Goal: Transaction & Acquisition: Purchase product/service

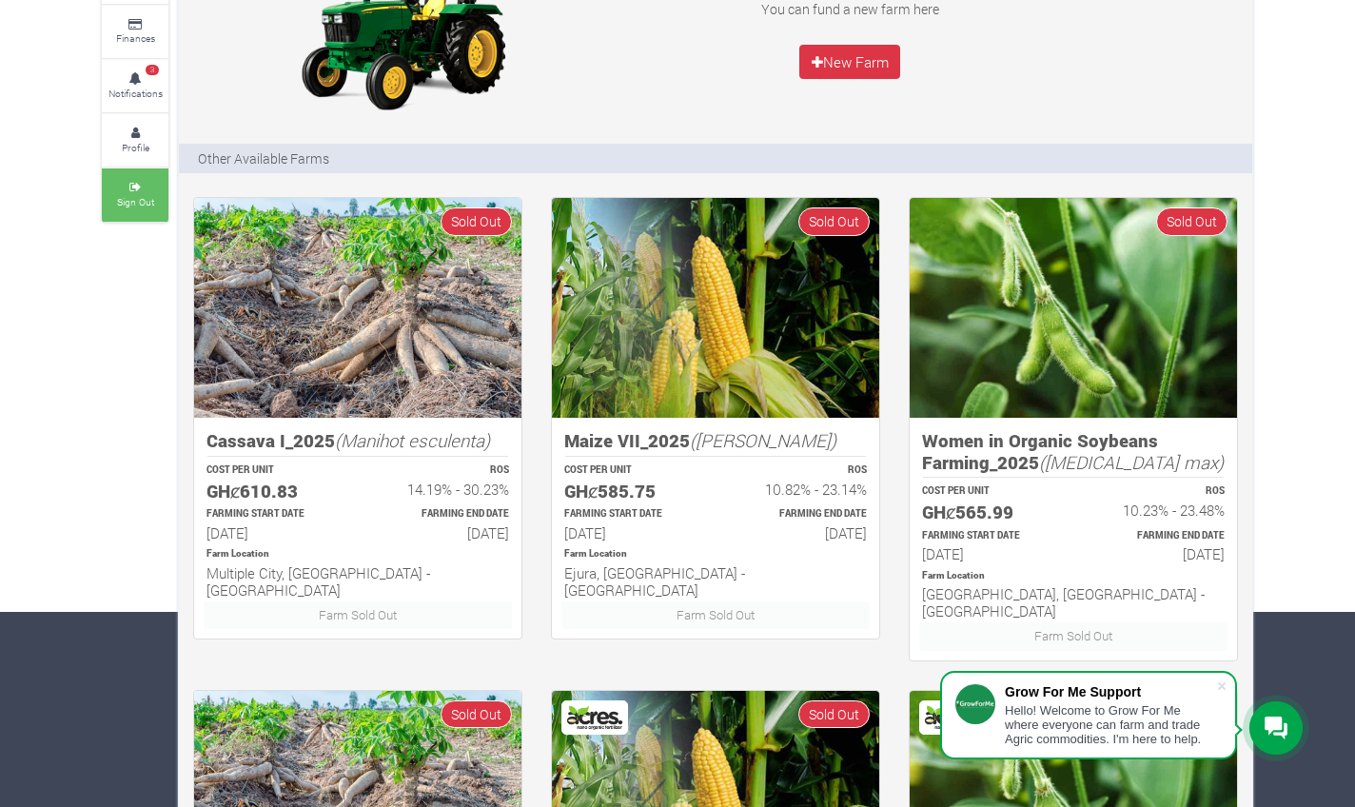
scroll to position [192, 0]
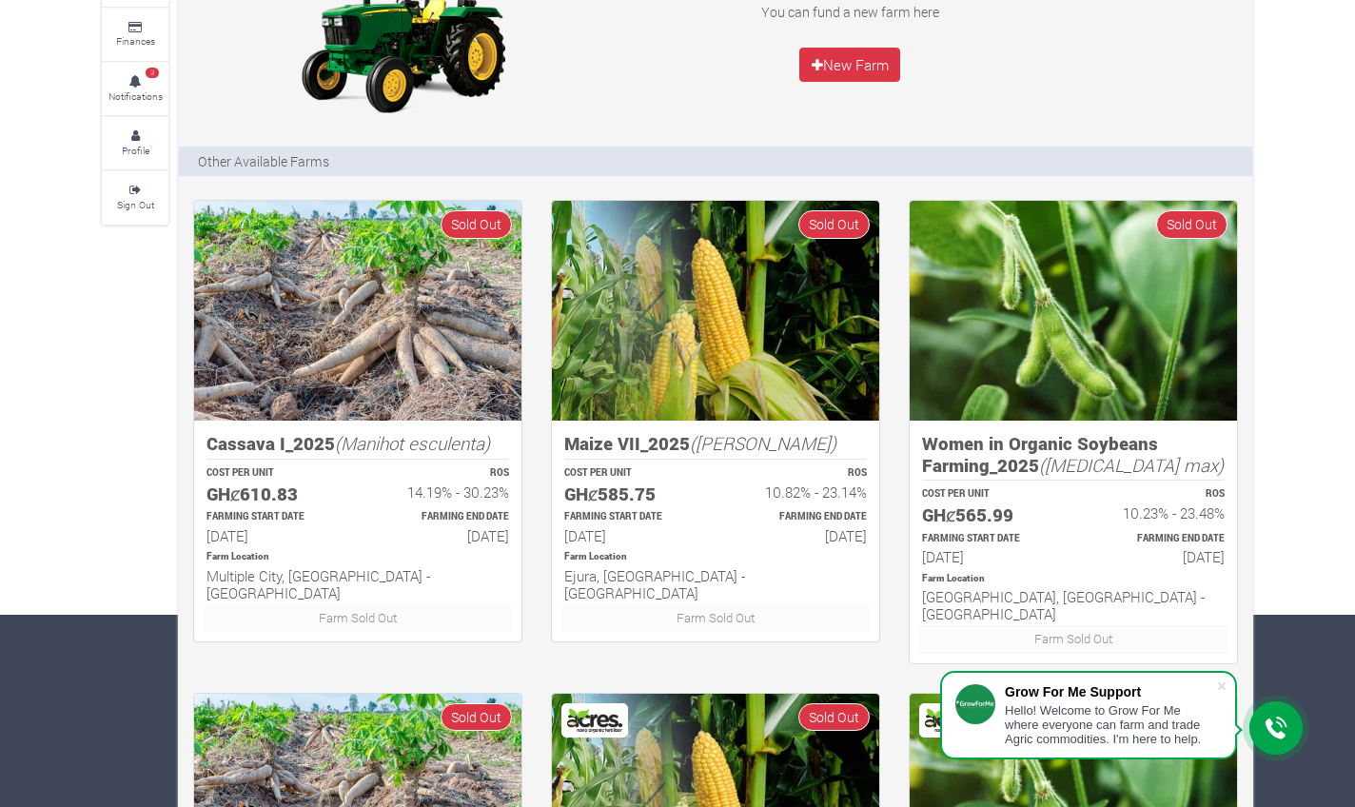
click at [124, 361] on div "Farms Investments Finances 3 Notifications Profile Sign Out Farms [GEOGRAPHIC_D…" at bounding box center [678, 718] width 1180 height 1641
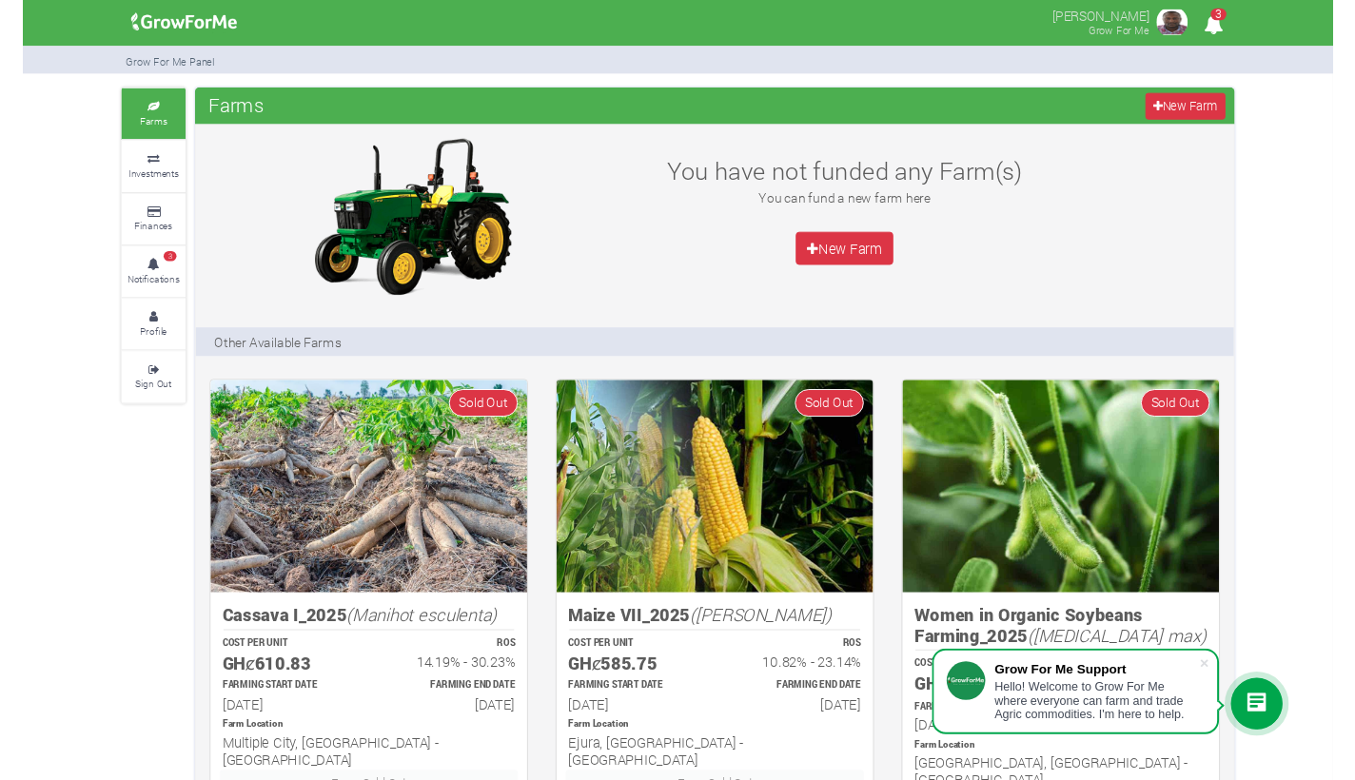
scroll to position [0, 0]
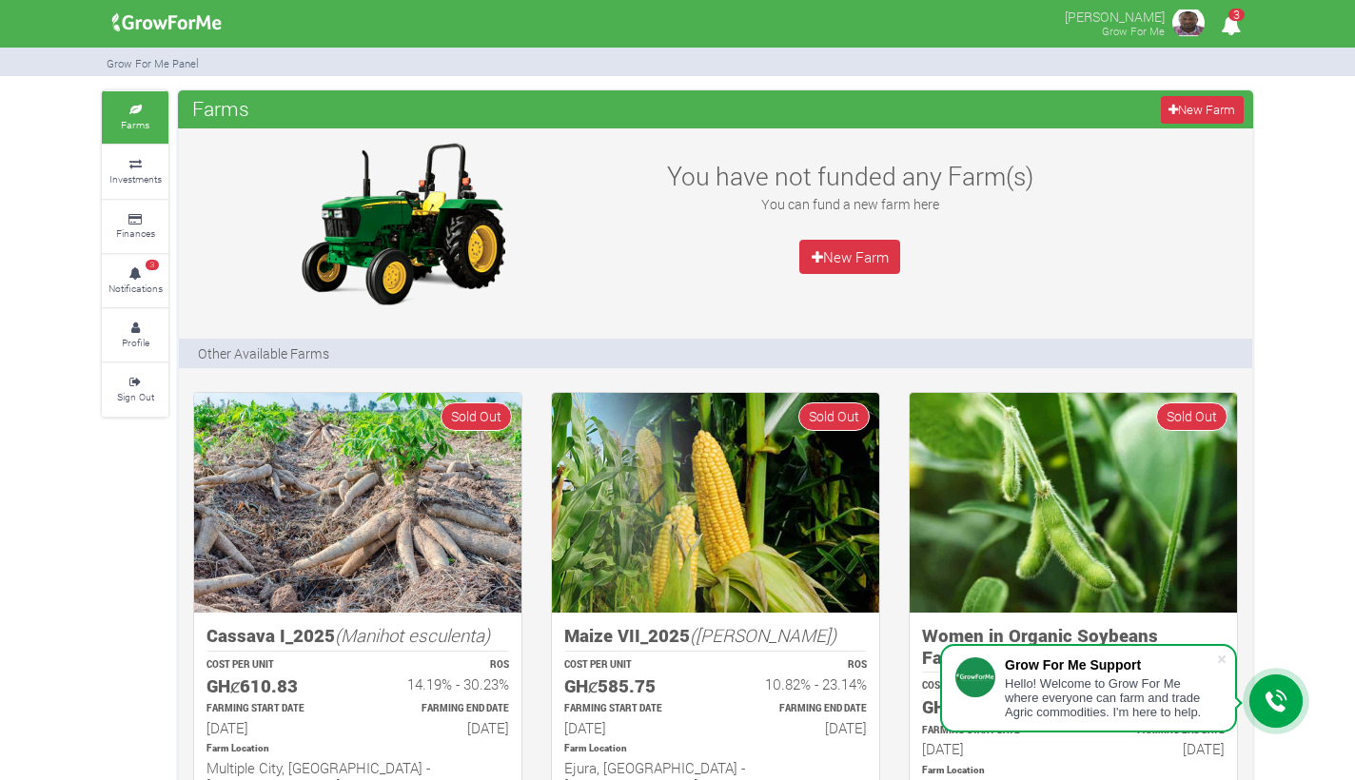
click at [138, 112] on icon at bounding box center [135, 111] width 57 height 10
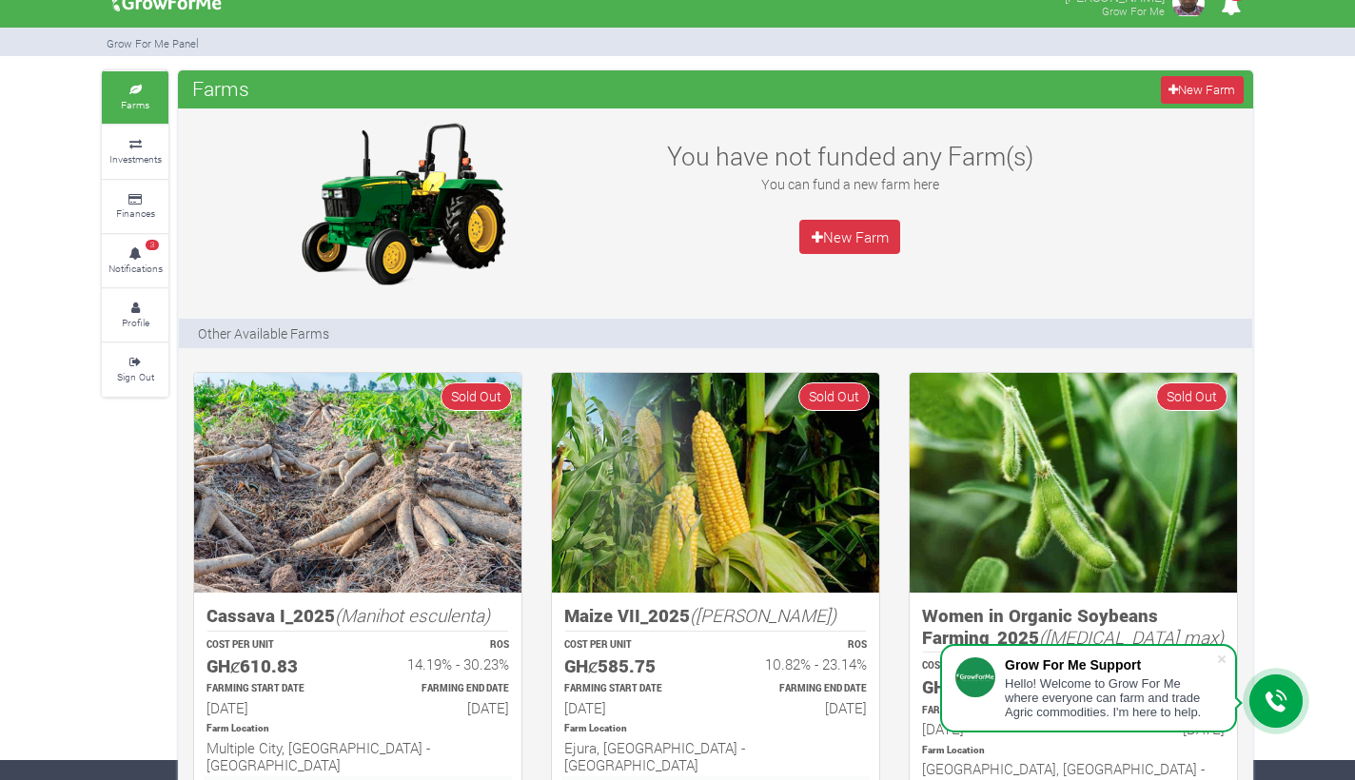
scroll to position [19, 0]
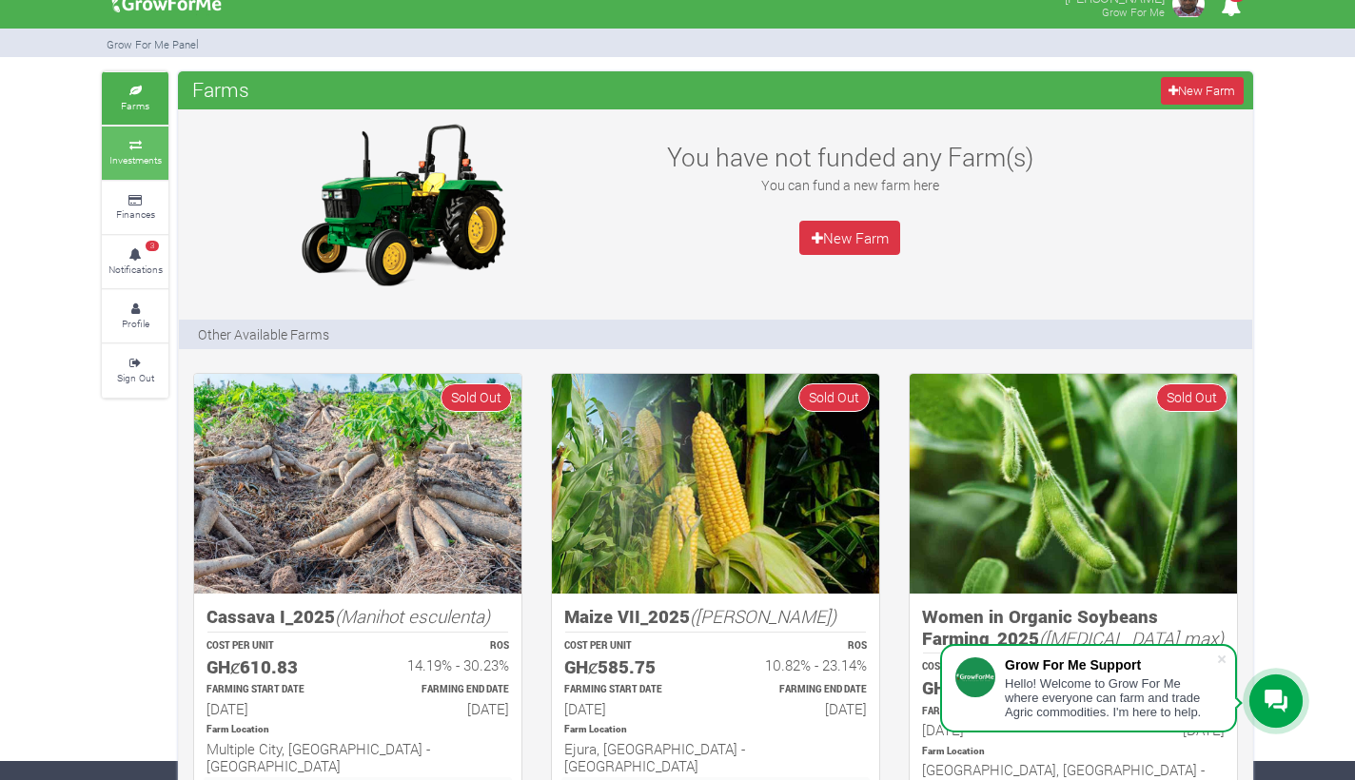
click at [141, 153] on small "Investments" at bounding box center [135, 159] width 52 height 13
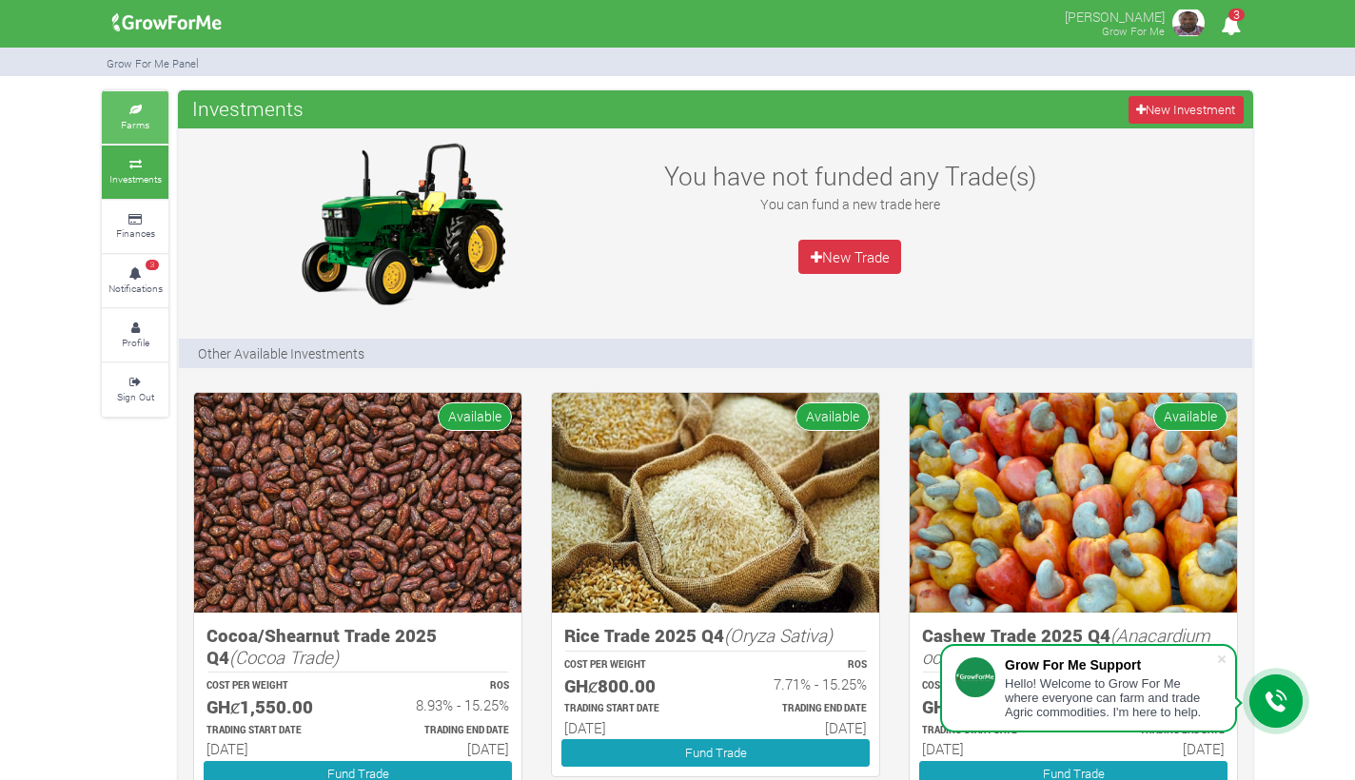
click at [139, 111] on icon at bounding box center [135, 111] width 57 height 10
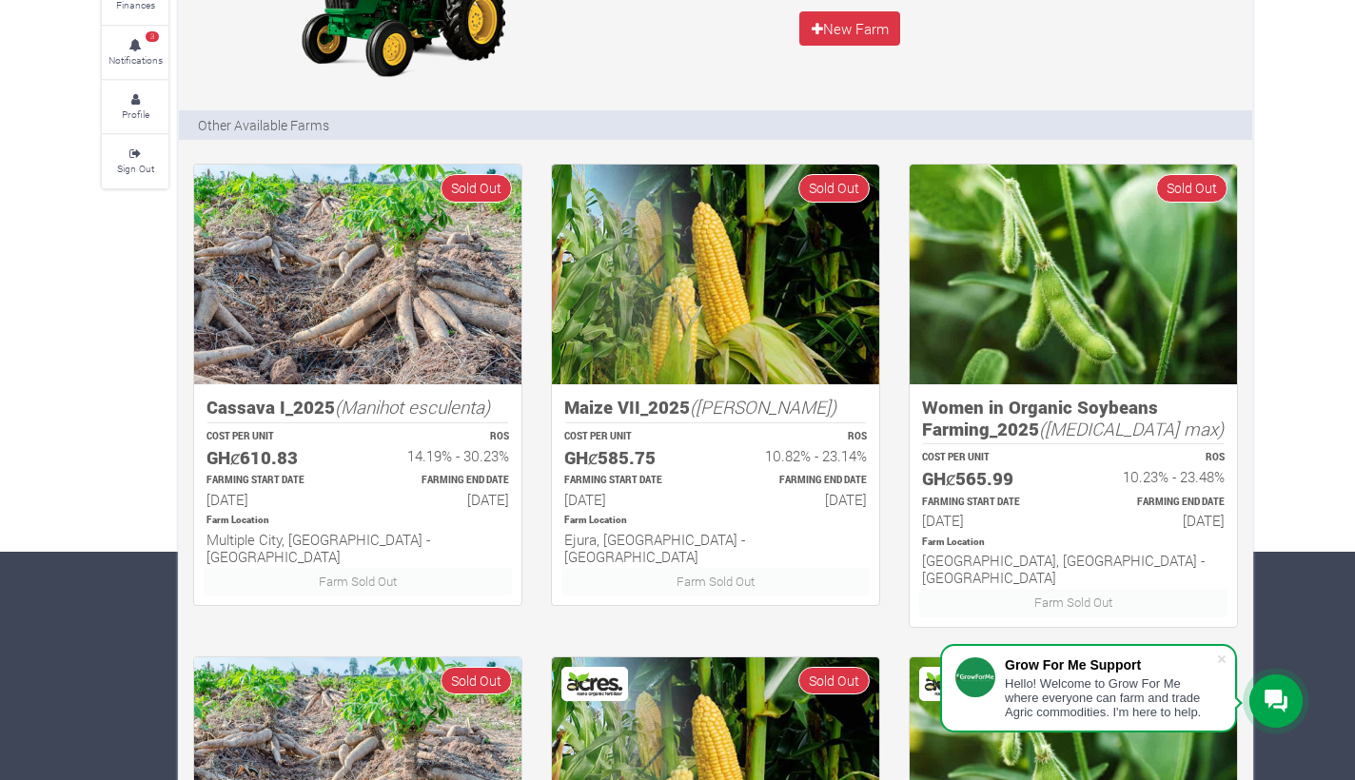
scroll to position [136, 0]
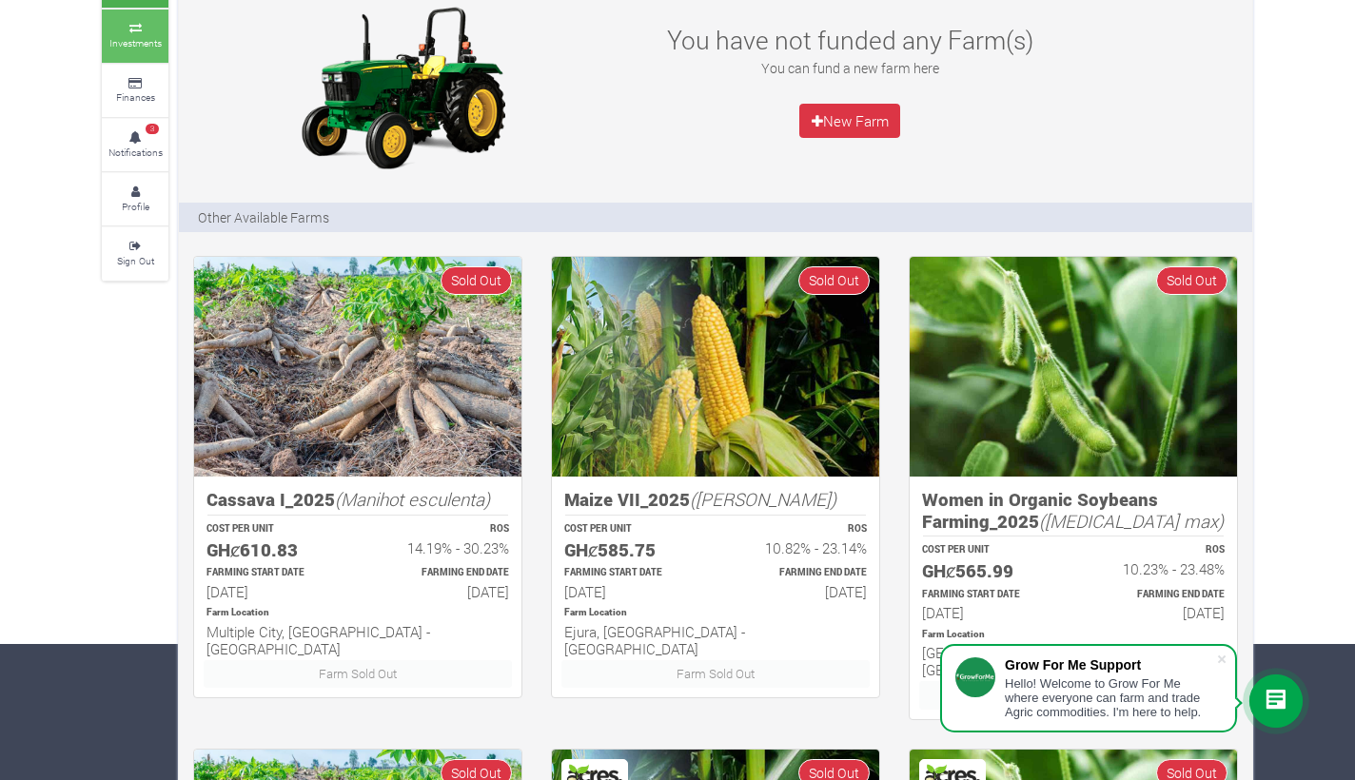
click at [150, 29] on icon at bounding box center [135, 29] width 57 height 10
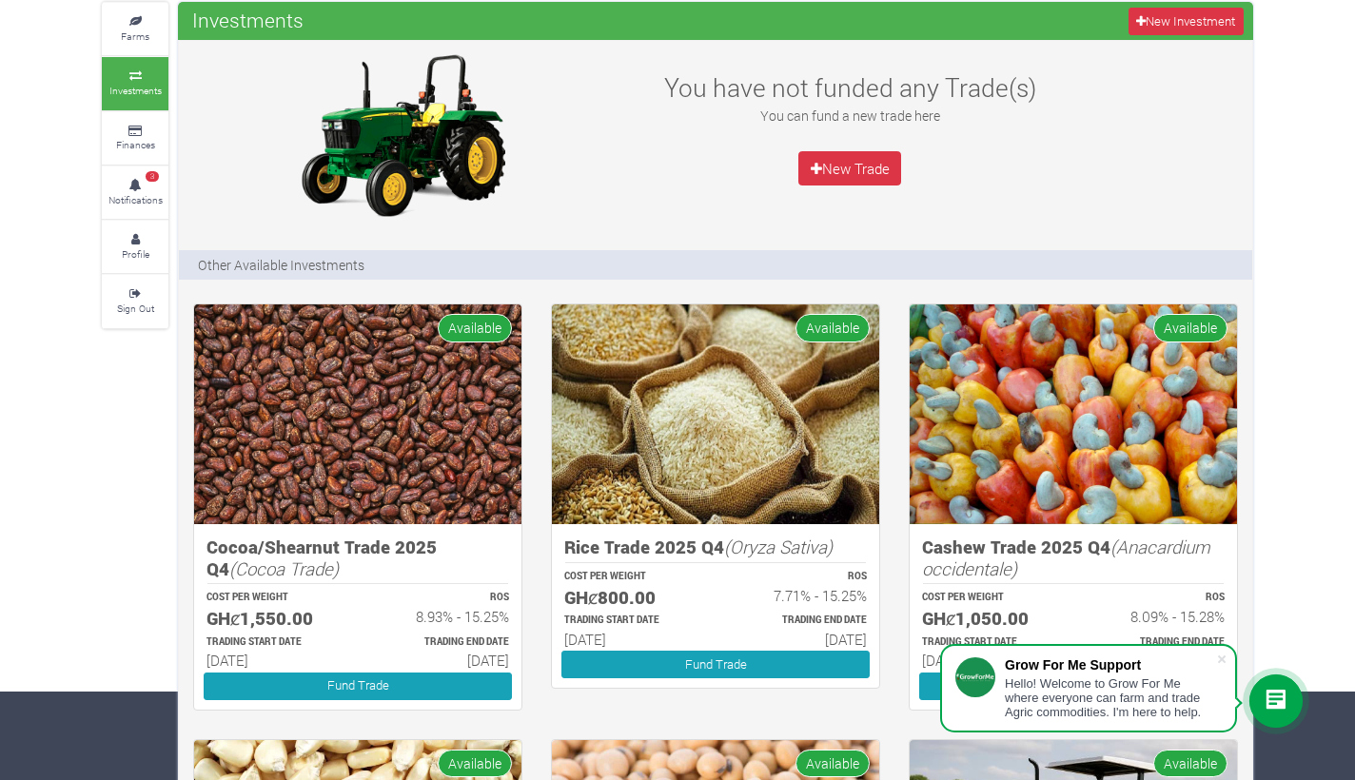
scroll to position [86, 0]
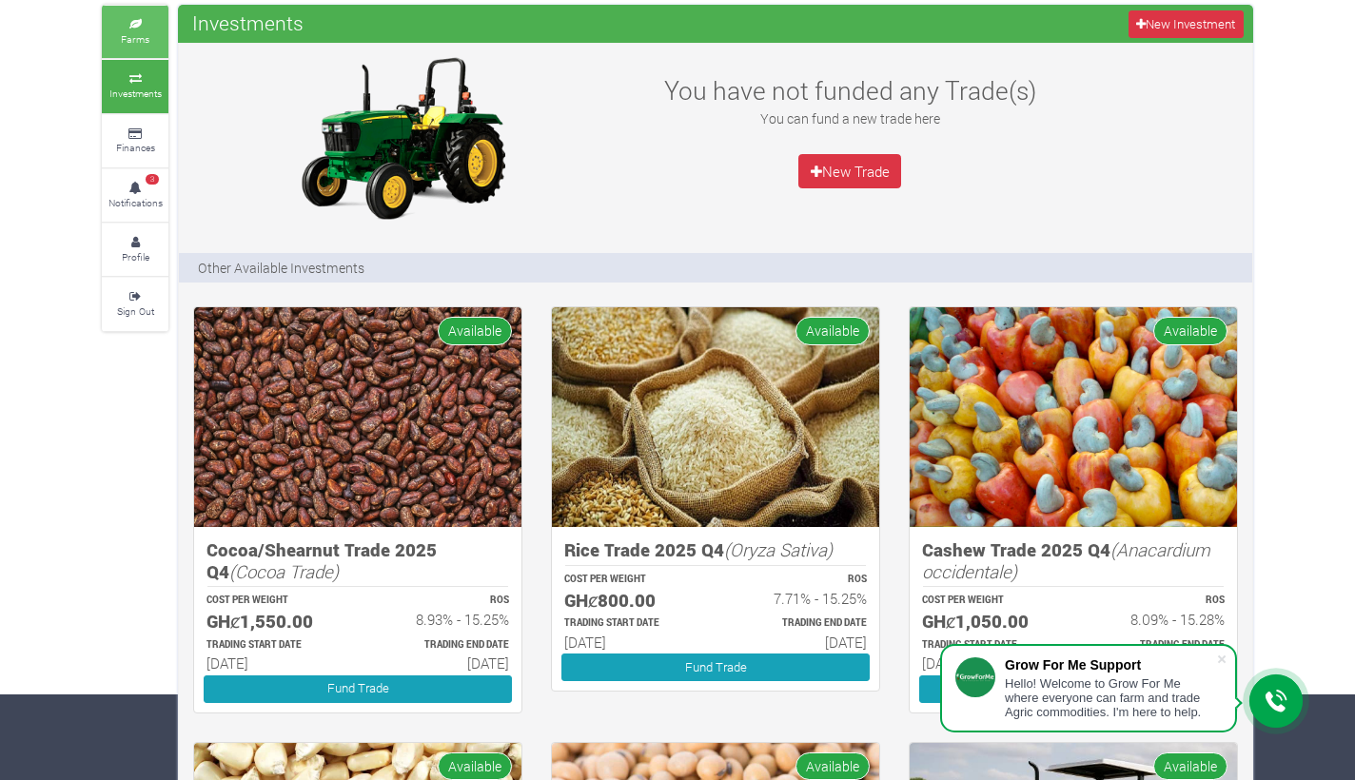
click at [128, 32] on small "Farms" at bounding box center [135, 38] width 29 height 13
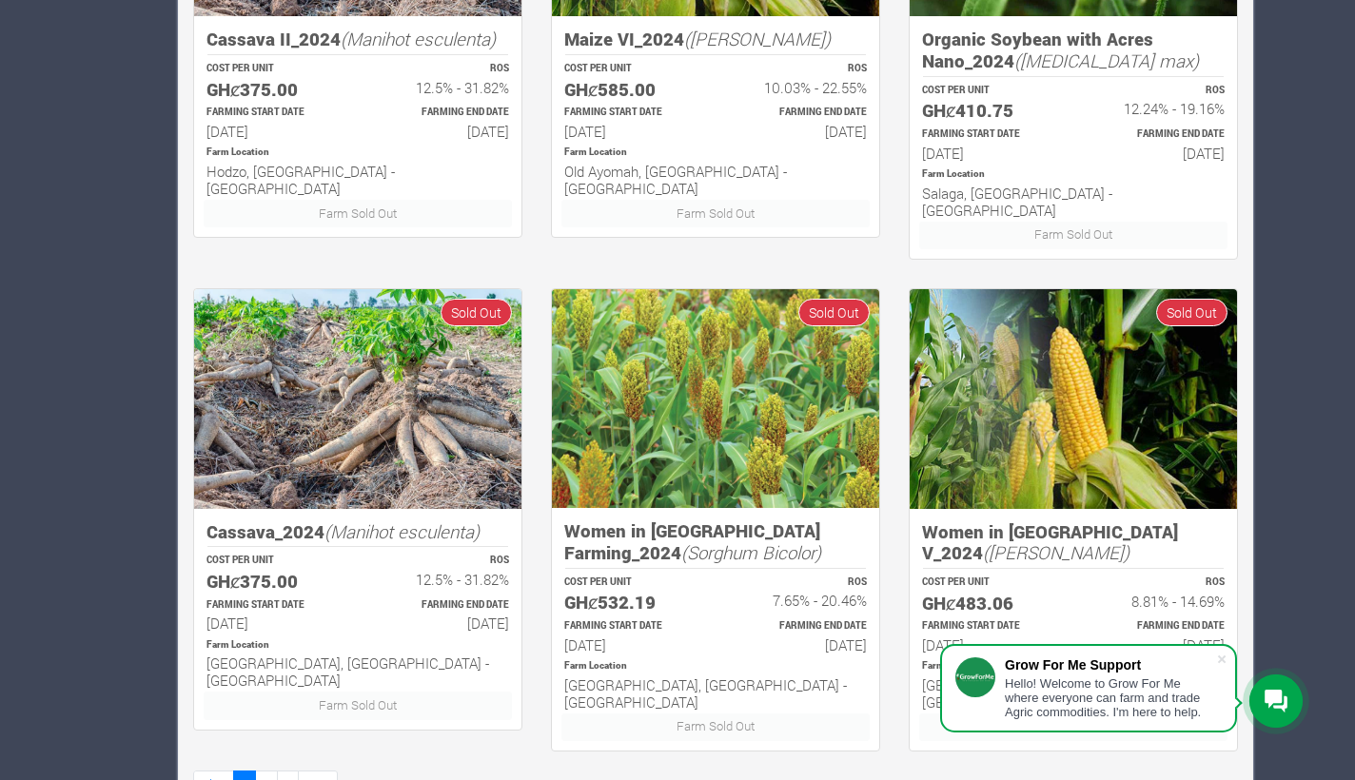
scroll to position [1083, 0]
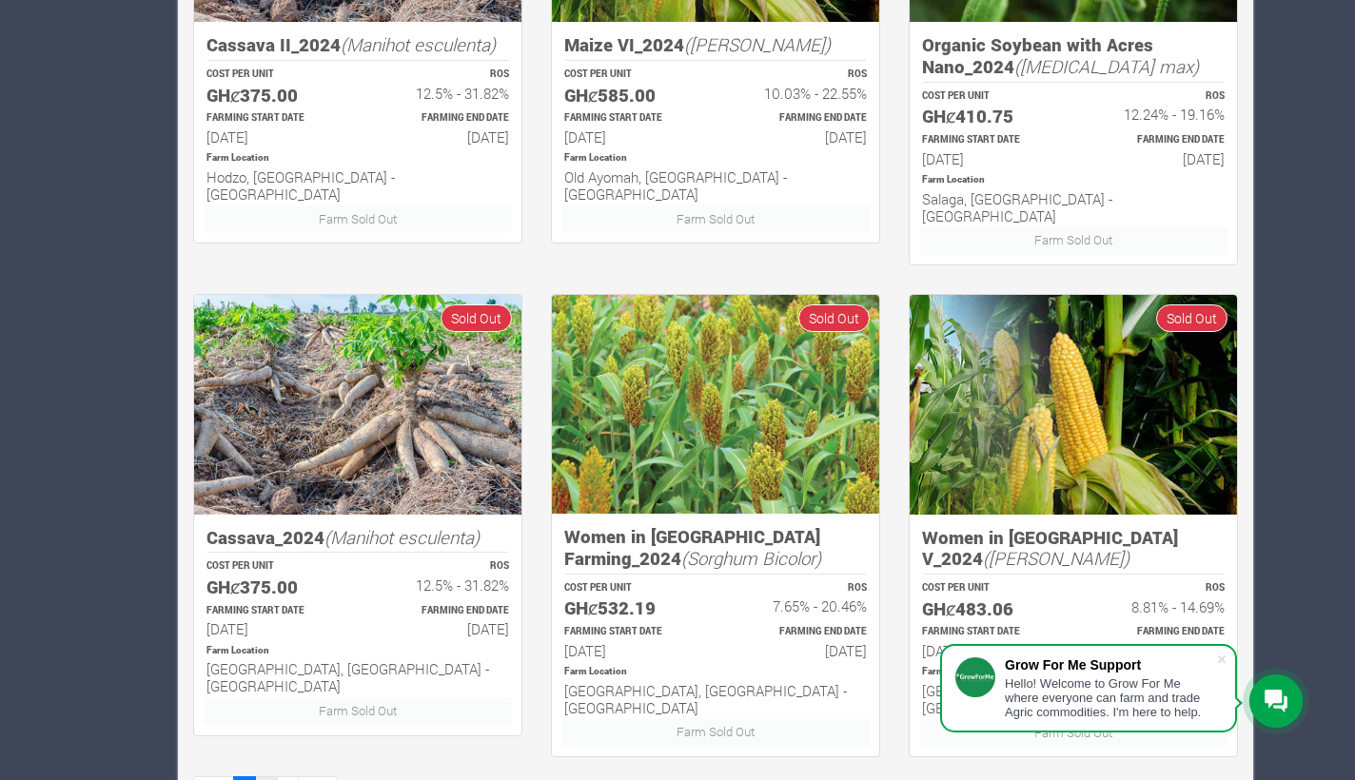
click at [270, 777] on link "2" at bounding box center [266, 791] width 23 height 28
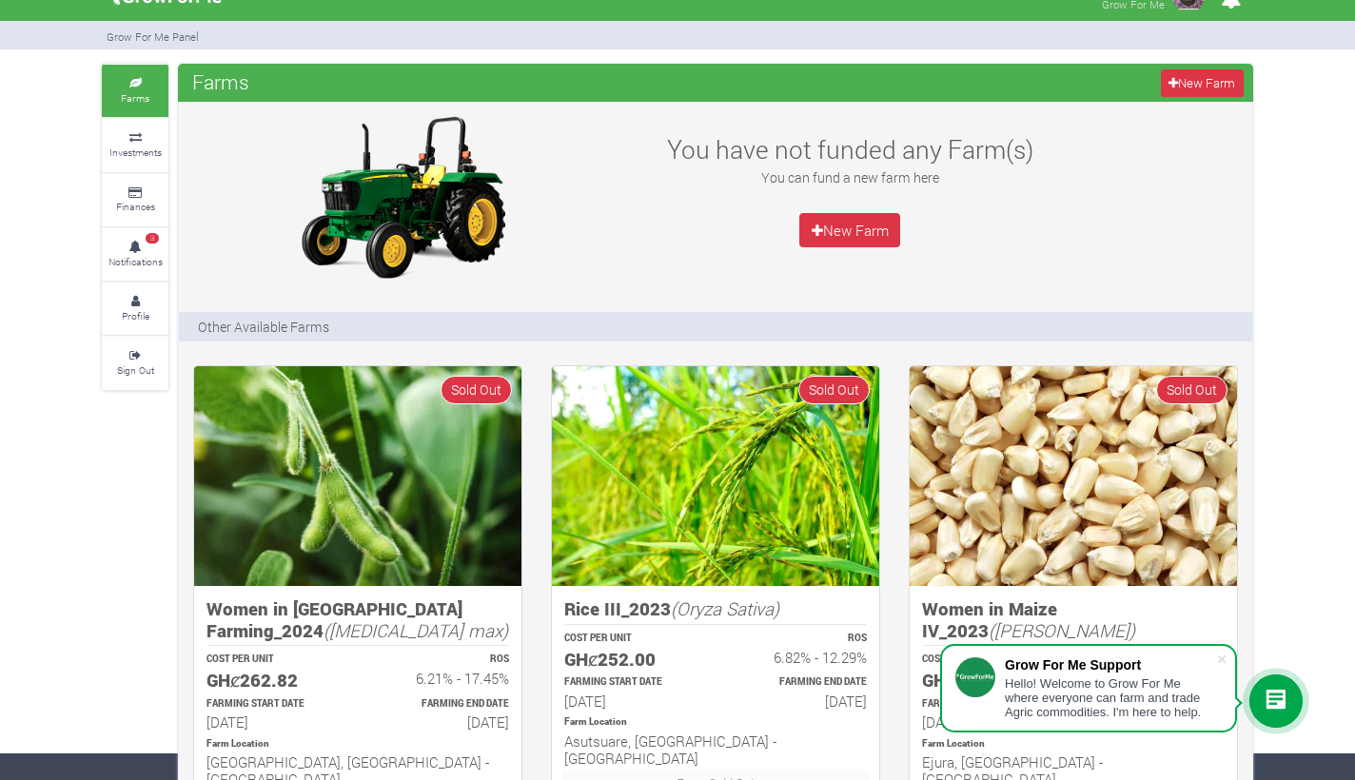
scroll to position [-2, 0]
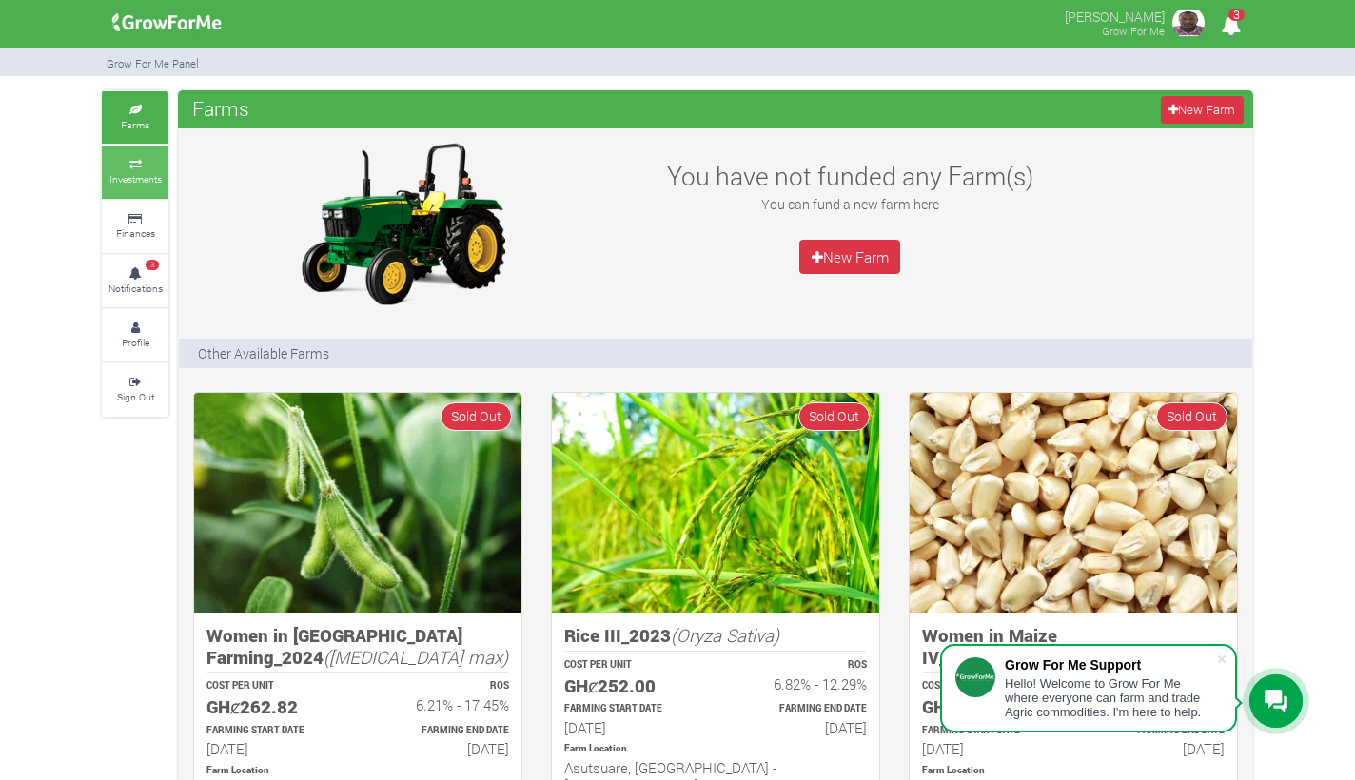
click at [129, 172] on small "Investments" at bounding box center [135, 178] width 52 height 13
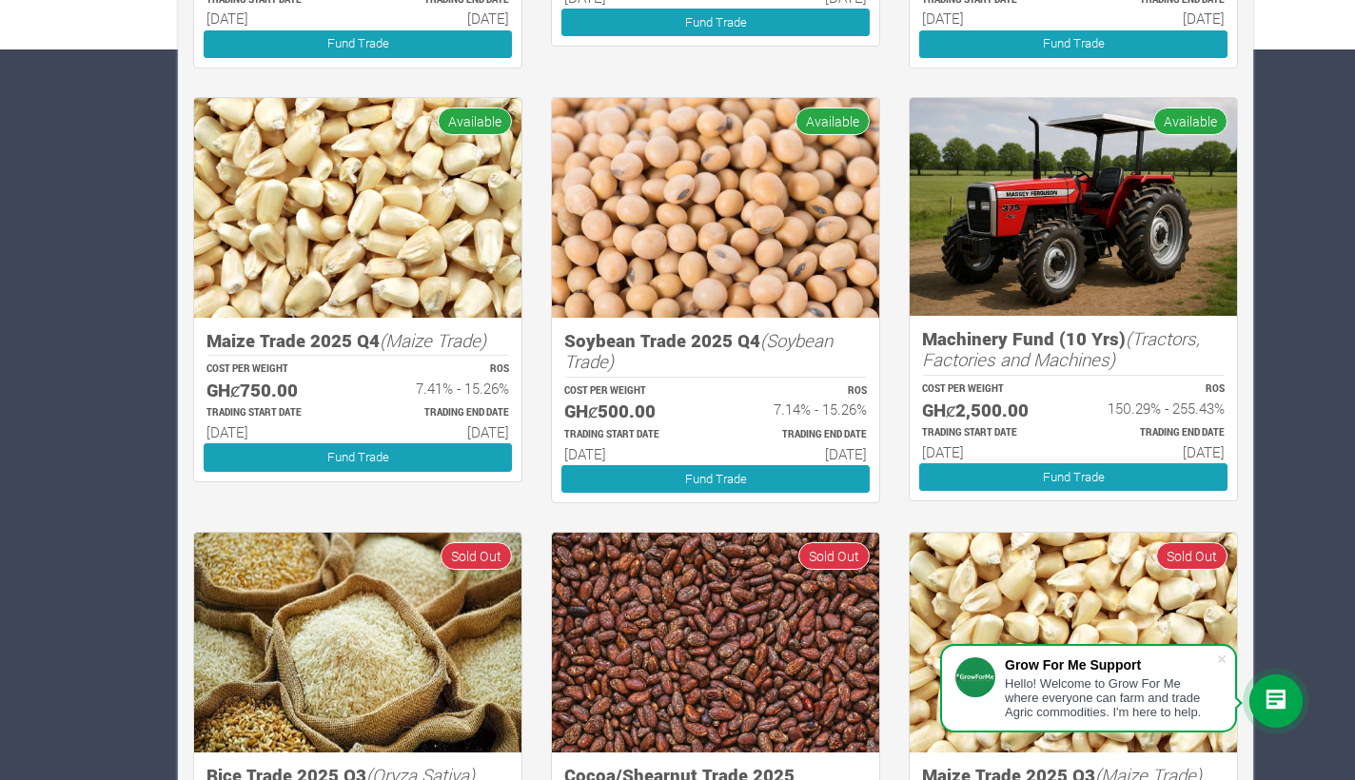
scroll to position [735, 0]
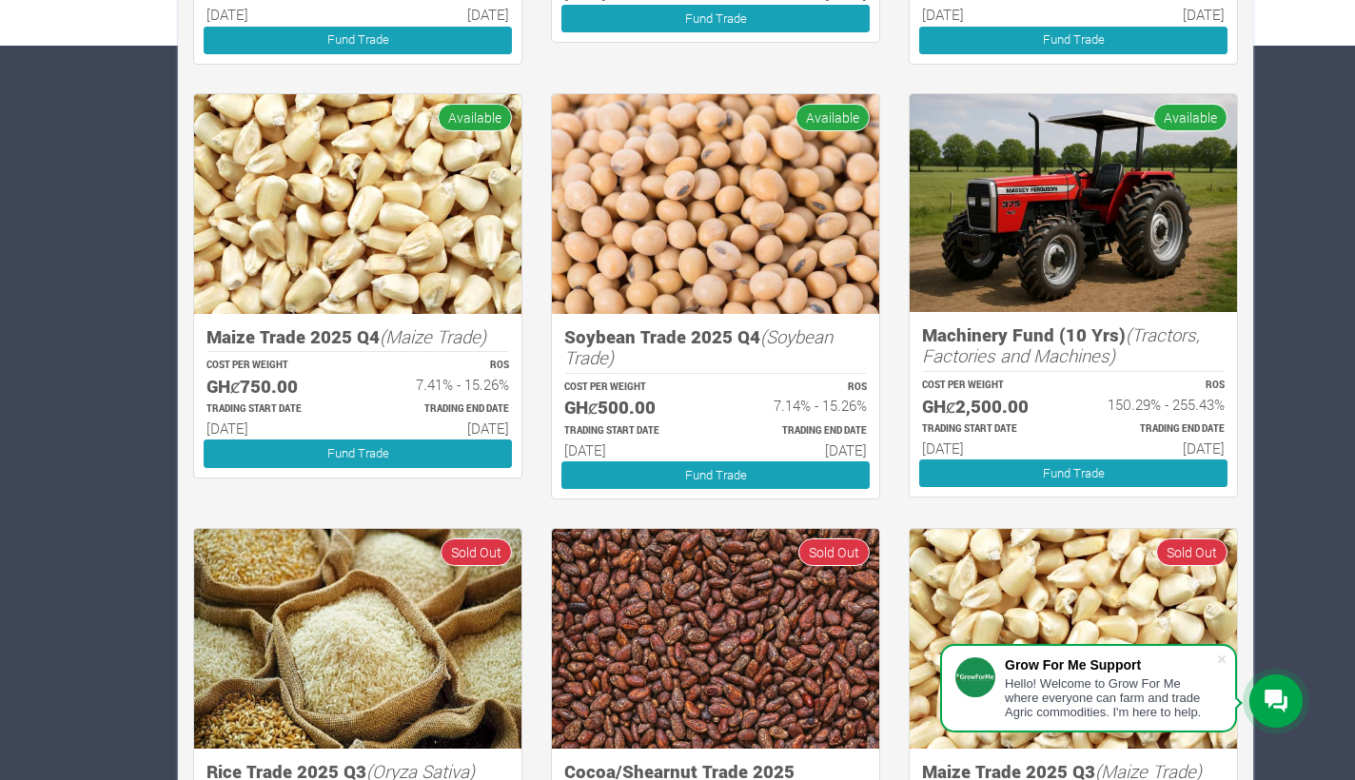
click at [1033, 229] on img at bounding box center [1073, 203] width 327 height 218
click at [1035, 469] on link "Fund Trade" at bounding box center [1073, 474] width 308 height 28
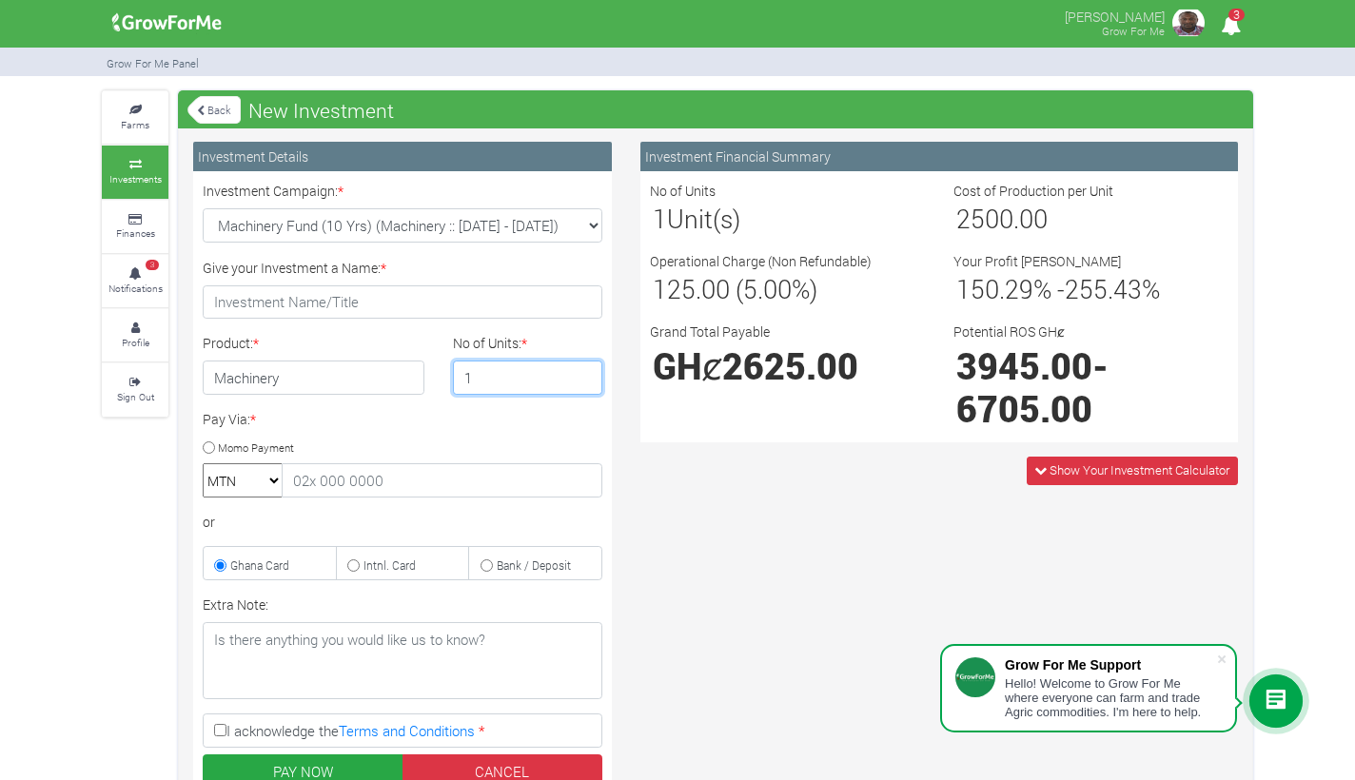
click at [582, 381] on input "1" at bounding box center [528, 378] width 150 height 34
click at [582, 371] on input "2" at bounding box center [528, 378] width 150 height 34
click at [582, 371] on input "3" at bounding box center [528, 378] width 150 height 34
click at [582, 371] on input "4" at bounding box center [528, 378] width 150 height 34
click at [582, 371] on input "5" at bounding box center [528, 378] width 150 height 34
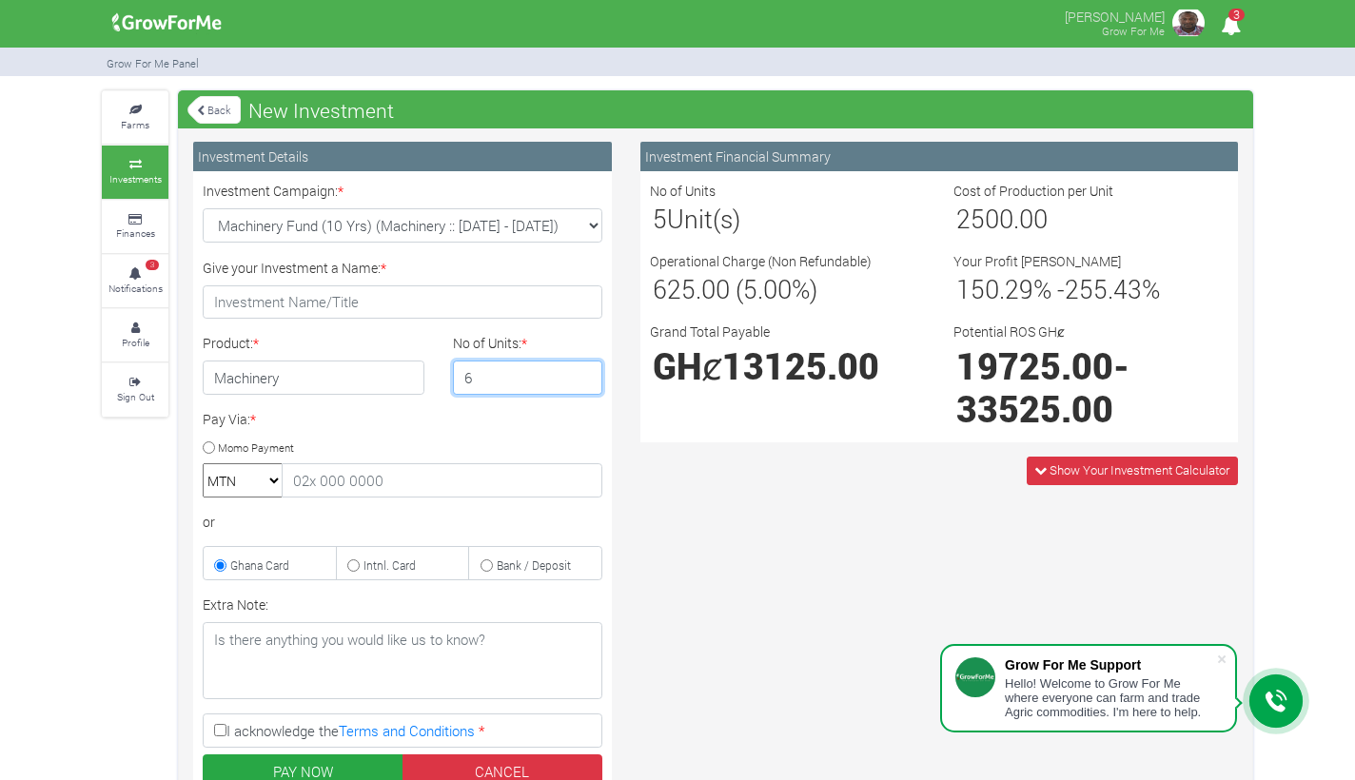
click at [582, 371] on input "6" at bounding box center [528, 378] width 150 height 34
click at [582, 371] on input "7" at bounding box center [528, 378] width 150 height 34
click at [582, 371] on input "8" at bounding box center [528, 378] width 150 height 34
click at [582, 371] on input "9" at bounding box center [528, 378] width 150 height 34
click at [582, 371] on input "10" at bounding box center [528, 378] width 150 height 34
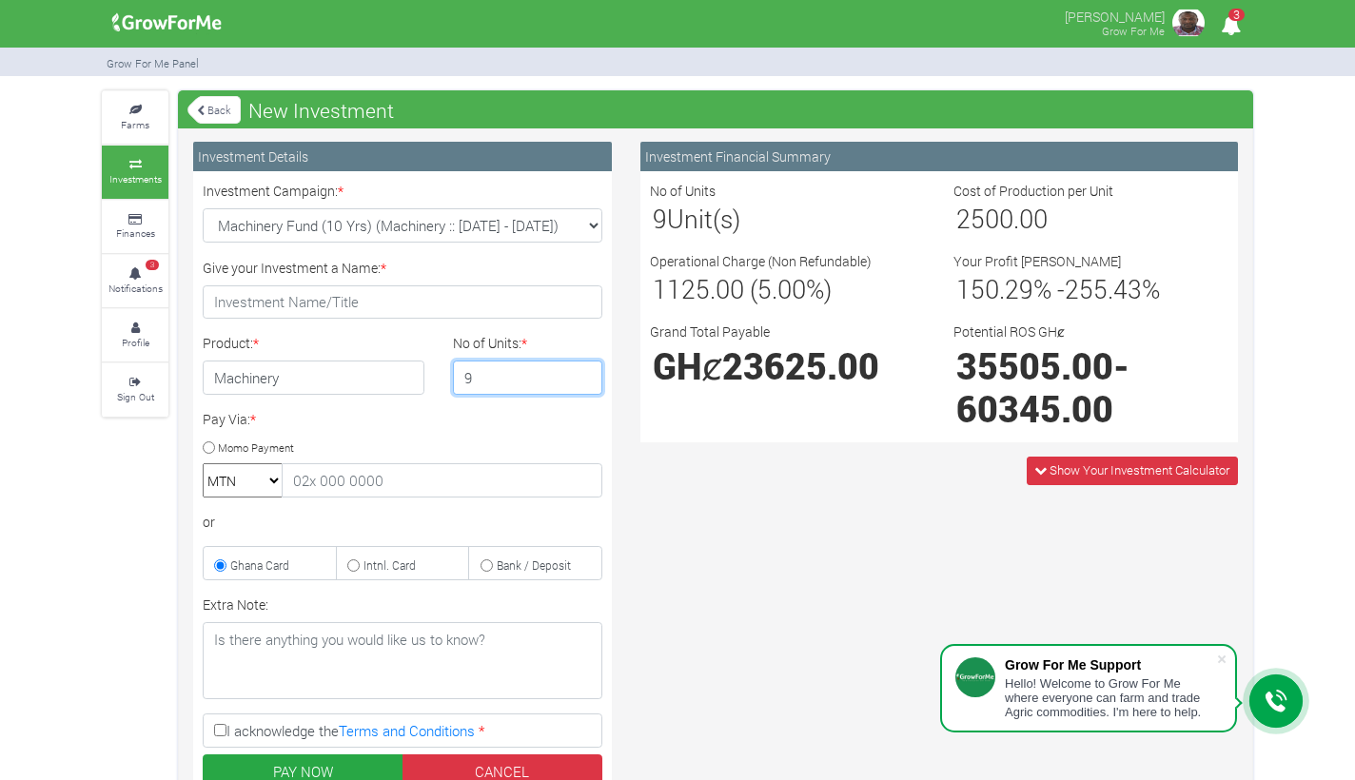
click at [582, 383] on input "9" at bounding box center [528, 378] width 150 height 34
click at [582, 383] on input "8" at bounding box center [528, 378] width 150 height 34
click at [582, 383] on input "7" at bounding box center [528, 378] width 150 height 34
click at [582, 383] on input "6" at bounding box center [528, 378] width 150 height 34
click at [582, 383] on input "5" at bounding box center [528, 378] width 150 height 34
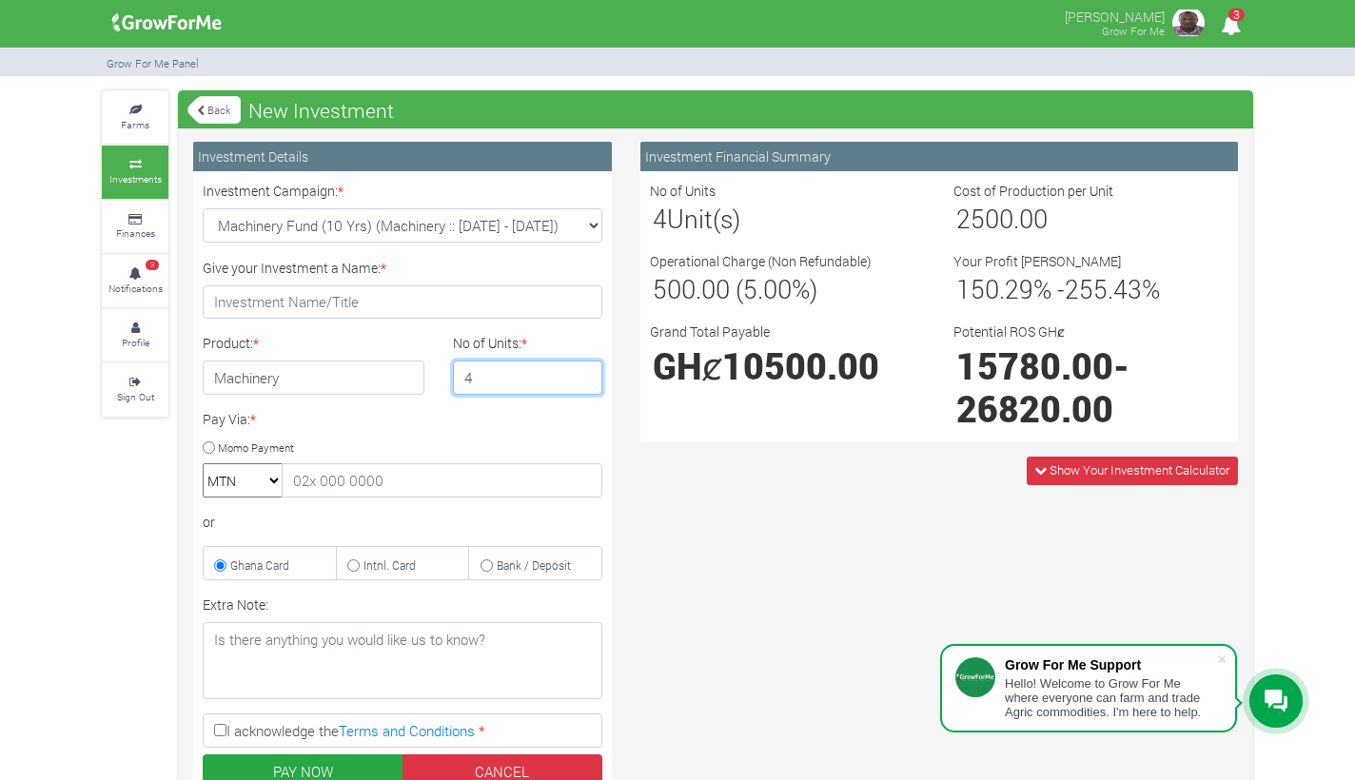
click at [582, 383] on input "4" at bounding box center [528, 378] width 150 height 34
click at [582, 383] on input "3" at bounding box center [528, 378] width 150 height 34
click at [582, 383] on input "2" at bounding box center [528, 378] width 150 height 34
click at [582, 383] on input "1" at bounding box center [528, 378] width 150 height 34
click at [582, 384] on input "1" at bounding box center [528, 378] width 150 height 34
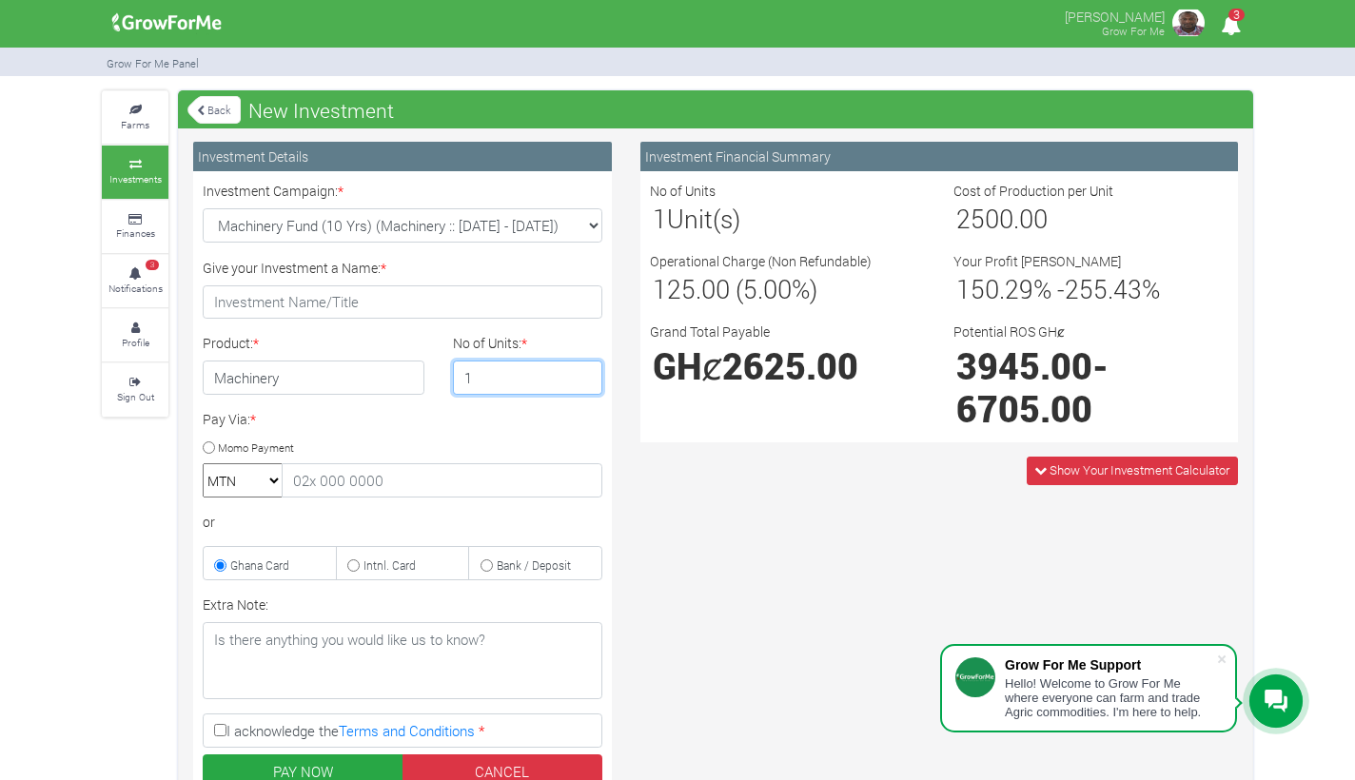
click at [583, 381] on input "1" at bounding box center [528, 378] width 150 height 34
click at [584, 369] on input "2" at bounding box center [528, 378] width 150 height 34
click at [584, 369] on input "3" at bounding box center [528, 378] width 150 height 34
type input "4"
click at [584, 369] on input "4" at bounding box center [528, 378] width 150 height 34
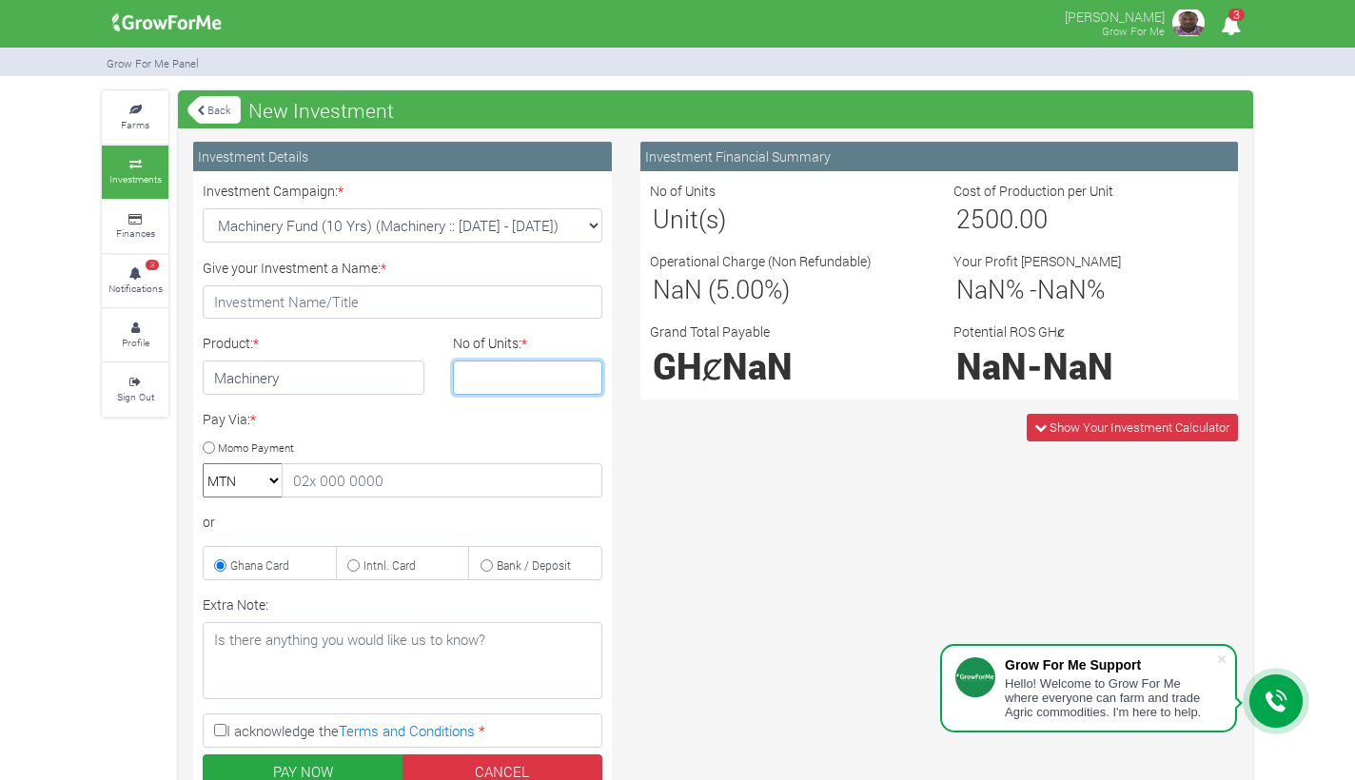
type input "1"
click at [584, 373] on input "1" at bounding box center [528, 378] width 150 height 34
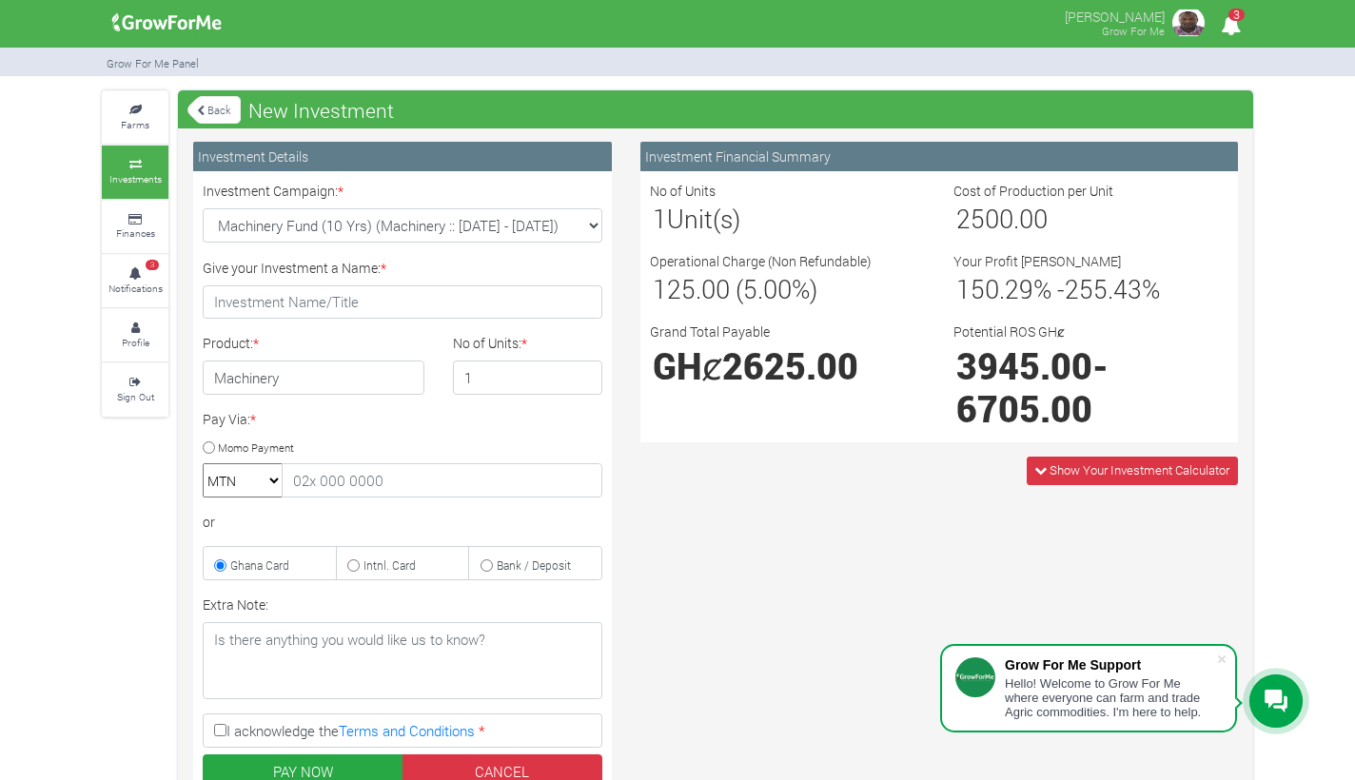
click at [653, 486] on div "Investment Financial Summary No of Units 1 Unit(s) Cost of Production per Unit …" at bounding box center [939, 321] width 626 height 358
click at [1185, 14] on img at bounding box center [1189, 23] width 38 height 38
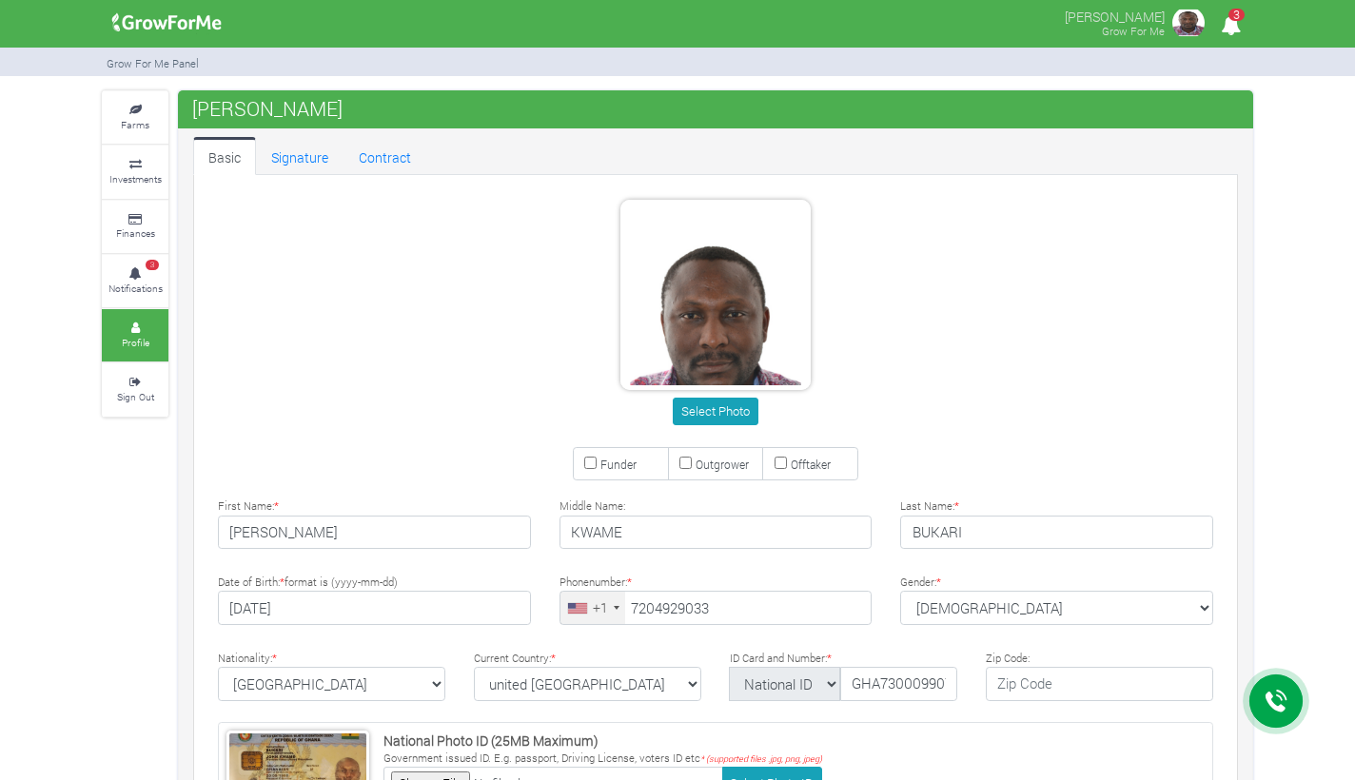
type input "720-492-9033"
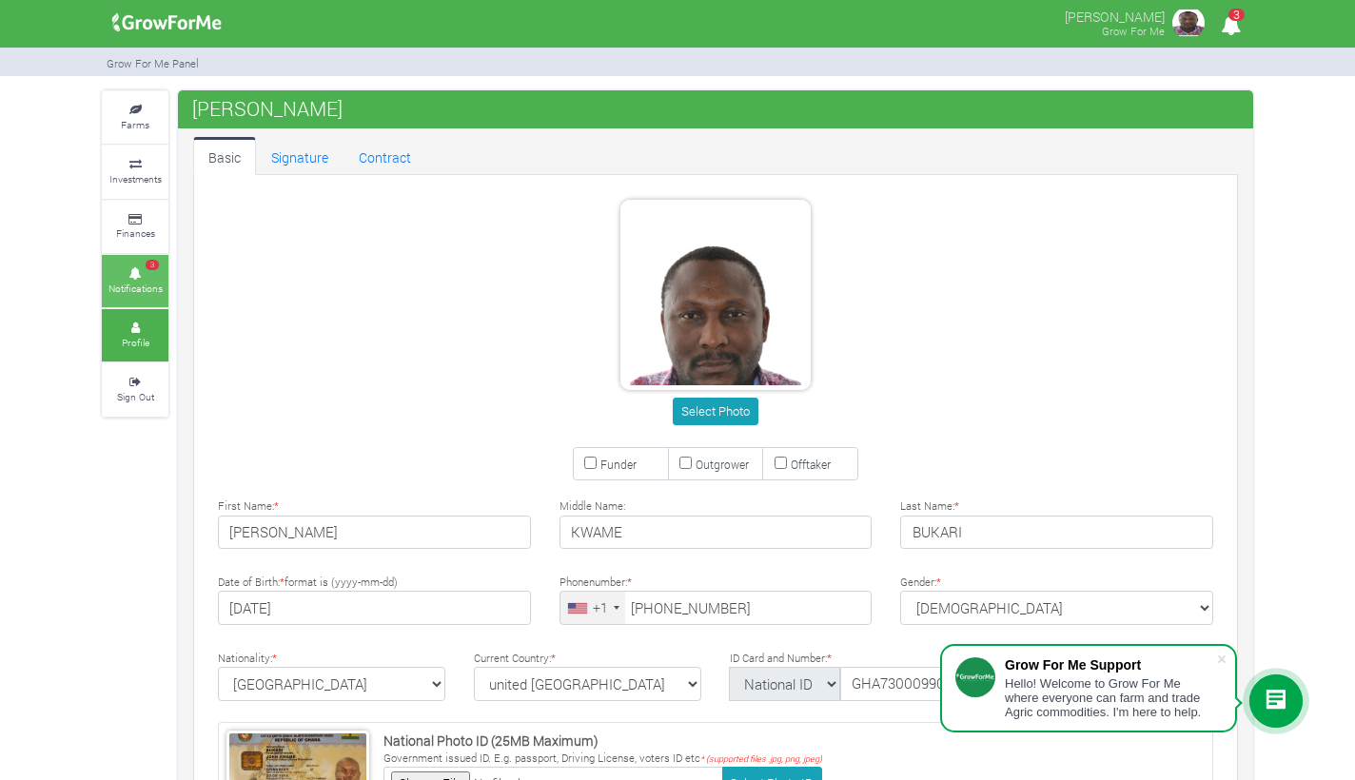
click at [135, 269] on icon at bounding box center [135, 274] width 57 height 10
click at [1088, 406] on div "Select Photo" at bounding box center [716, 412] width 1024 height 28
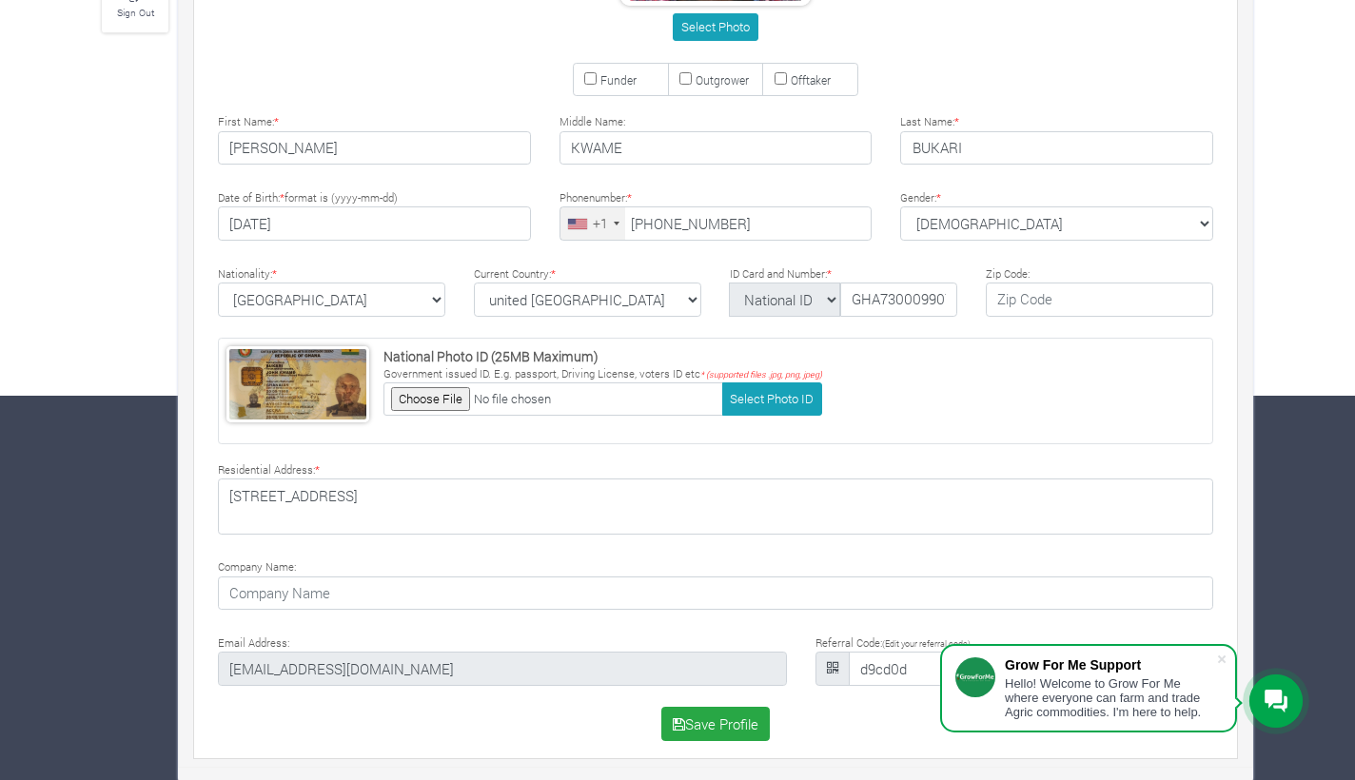
scroll to position [384, 0]
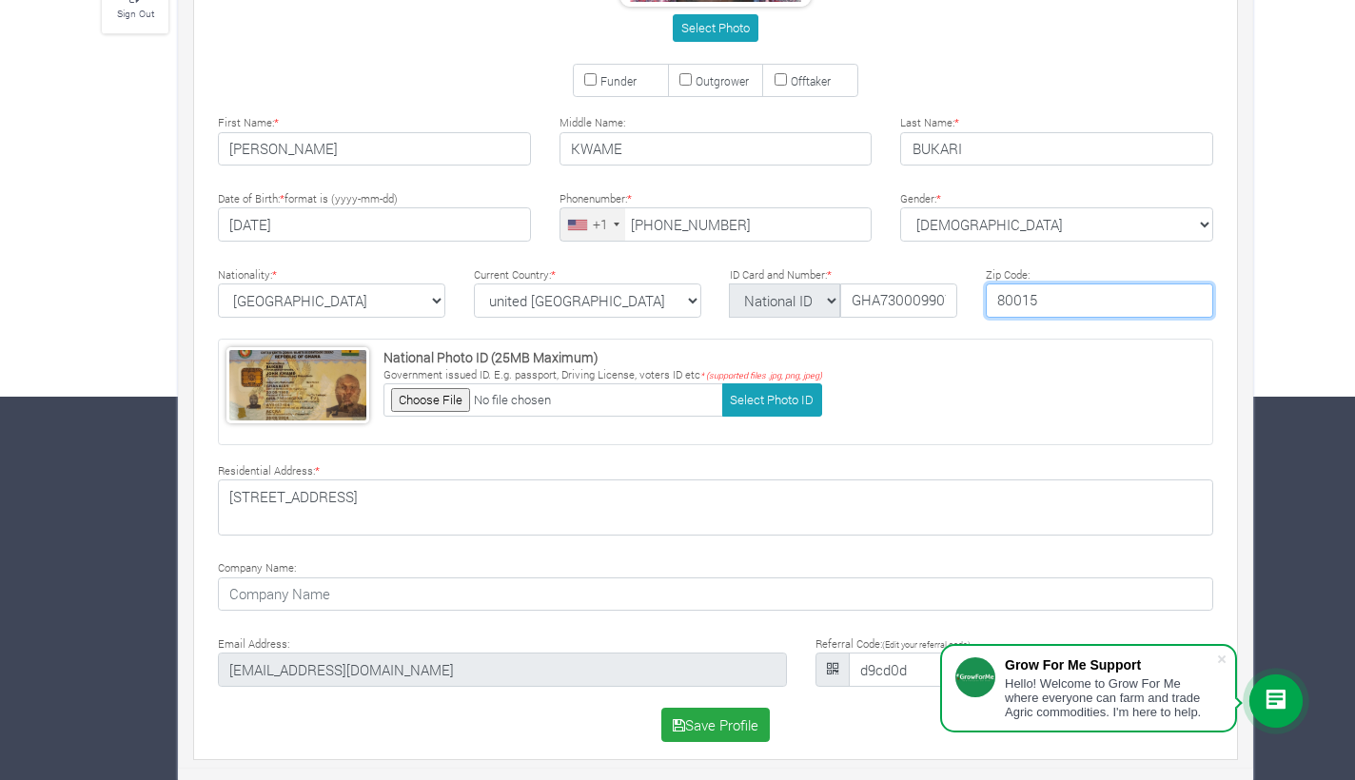
type input "80015"
click at [1030, 402] on div "National Photo ID (25MB Maximum) Government issued ID. E.g. passport, Driving L…" at bounding box center [716, 392] width 996 height 107
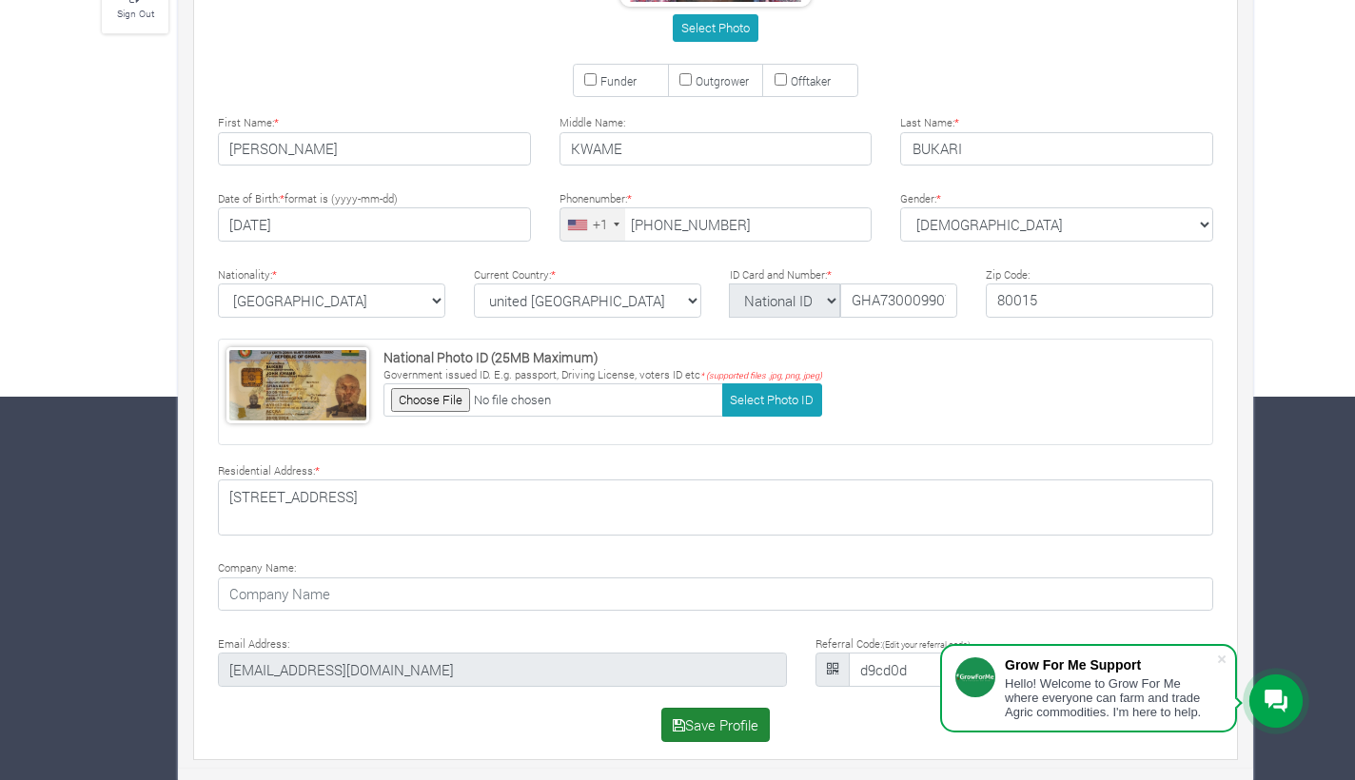
click at [700, 726] on button "Save Profile" at bounding box center [715, 725] width 109 height 34
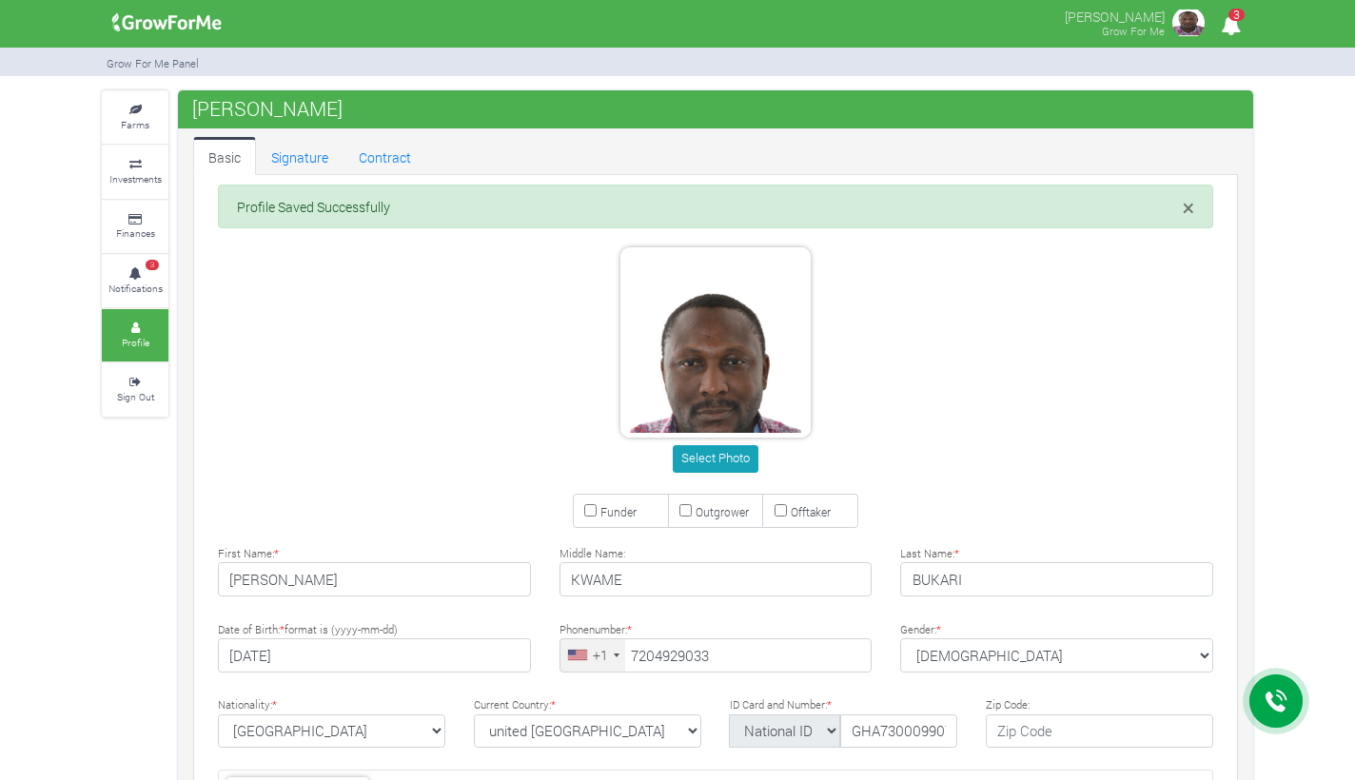
type input "[PHONE_NUMBER]"
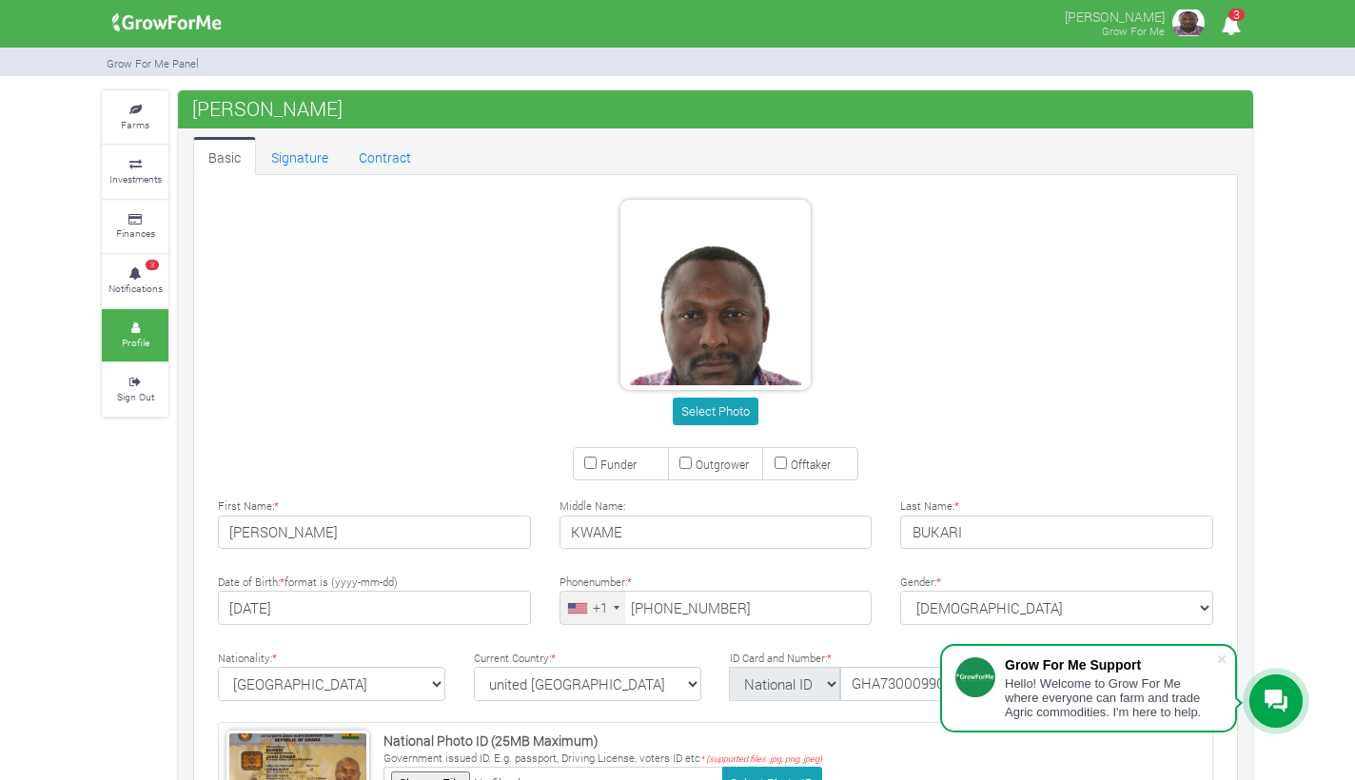
click at [1313, 385] on div "Farms Investments Finances 3 Notifications Profile Sign Out [PERSON_NAME]" at bounding box center [677, 628] width 1355 height 1076
click at [308, 148] on link "Signature" at bounding box center [300, 156] width 88 height 38
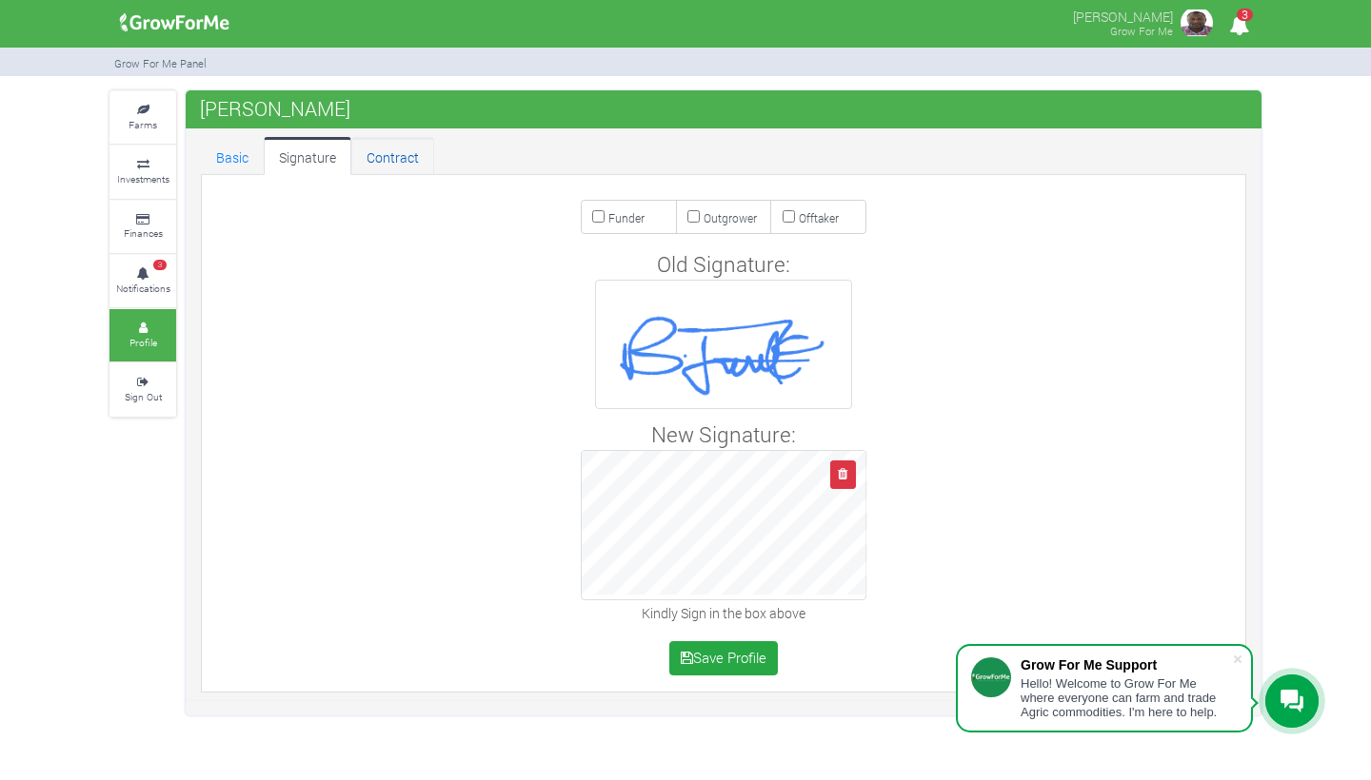
click at [405, 159] on link "Contract" at bounding box center [392, 156] width 83 height 38
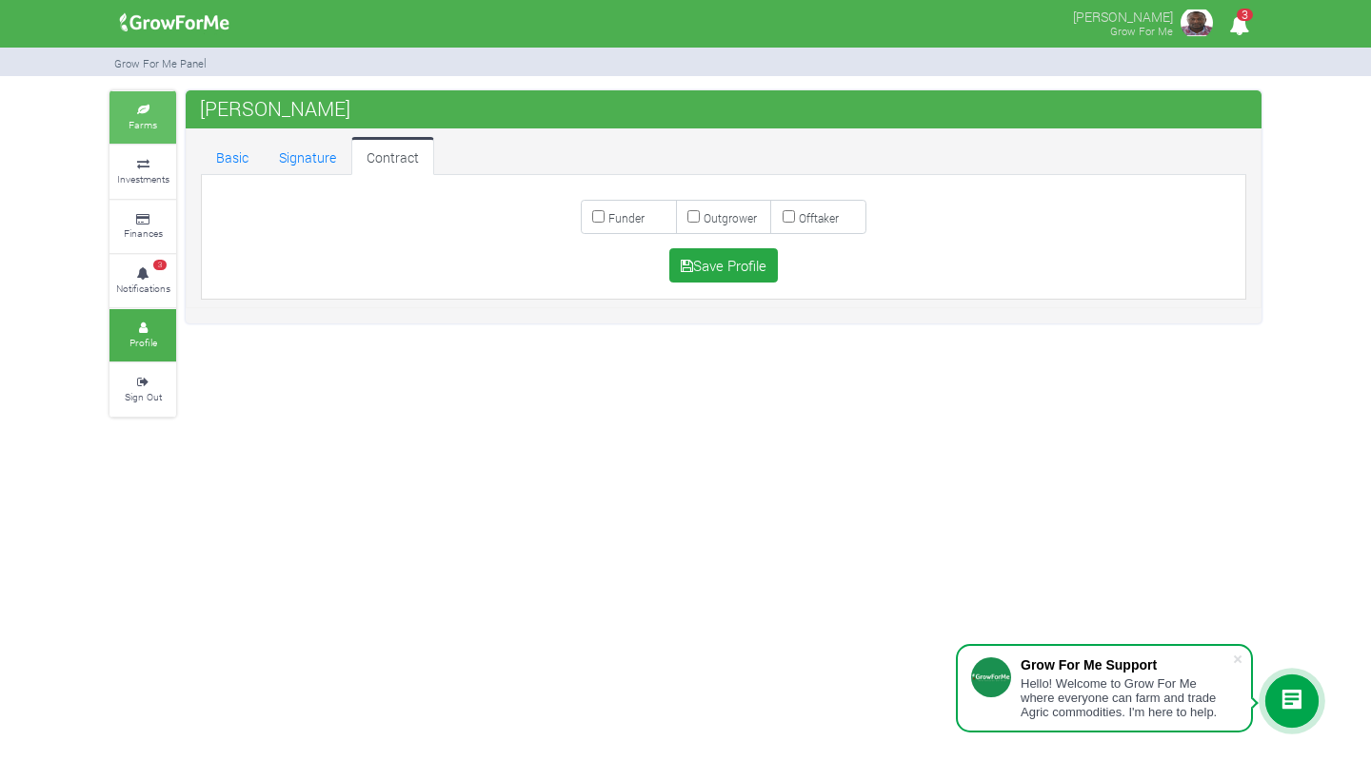
click at [137, 126] on small "Farms" at bounding box center [142, 124] width 29 height 13
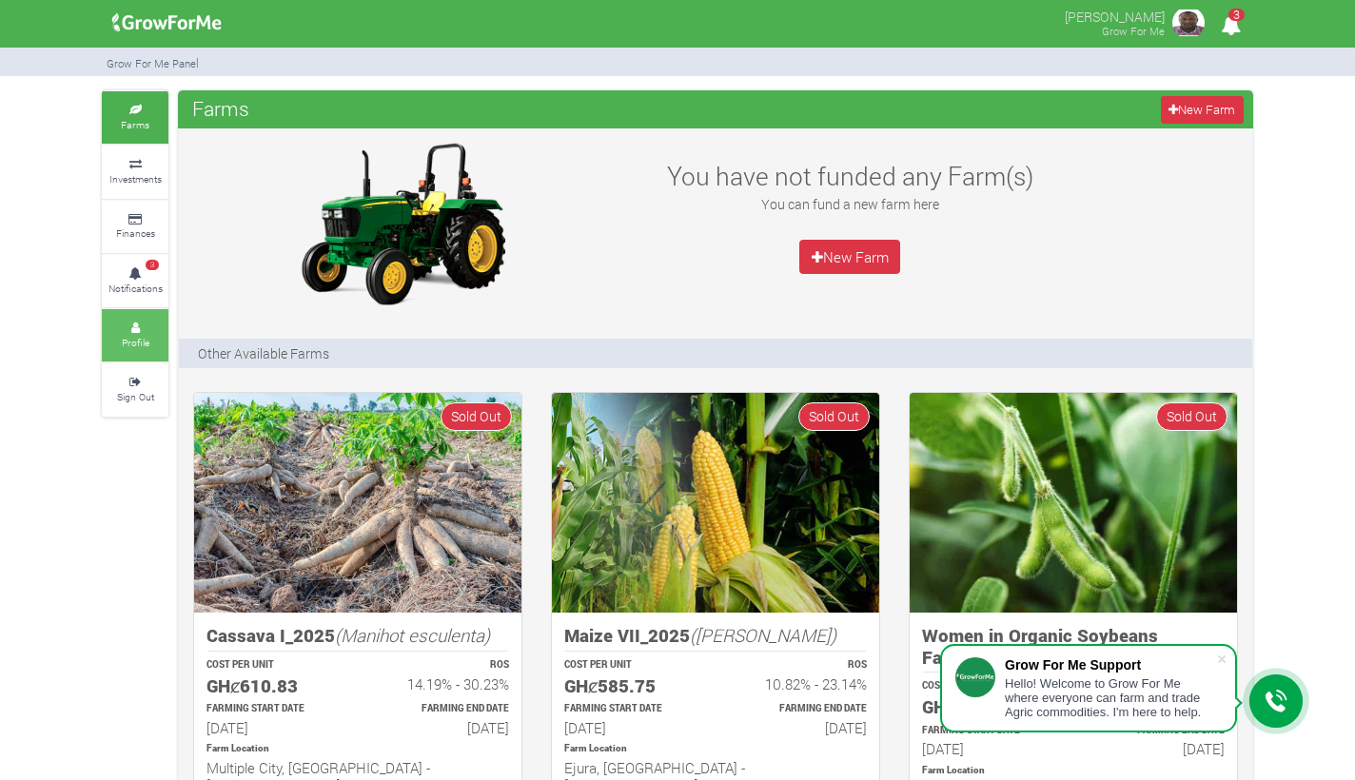
click at [155, 330] on link "Profile" at bounding box center [135, 335] width 67 height 52
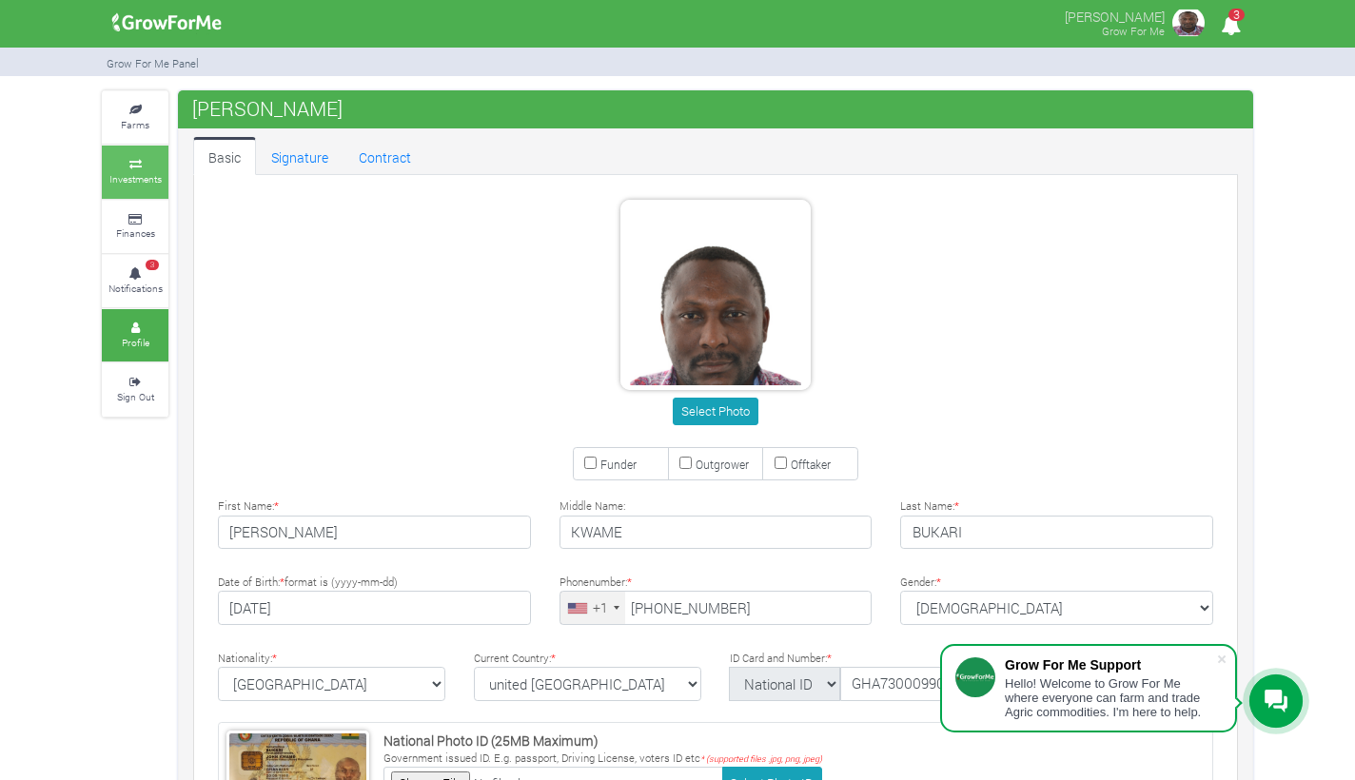
click at [137, 167] on link "Investments" at bounding box center [135, 172] width 67 height 52
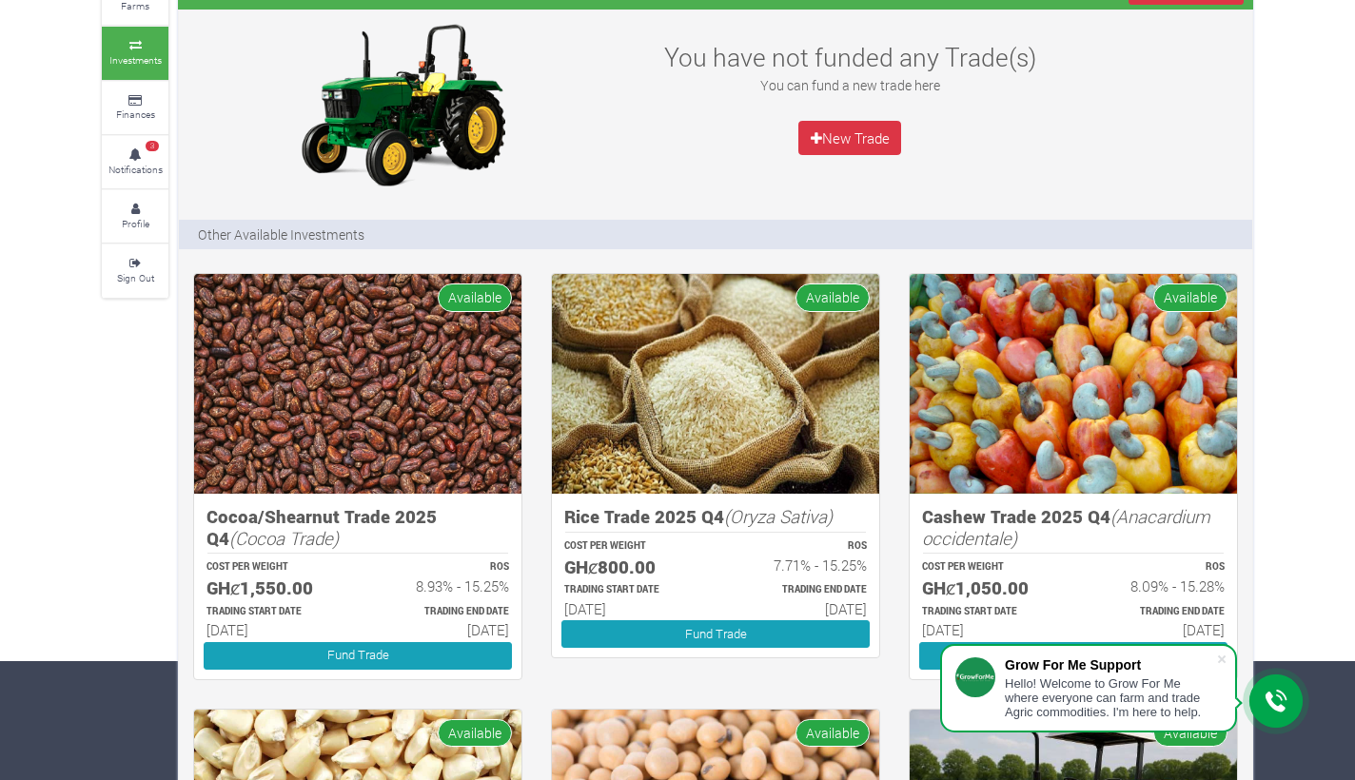
scroll to position [-2, 0]
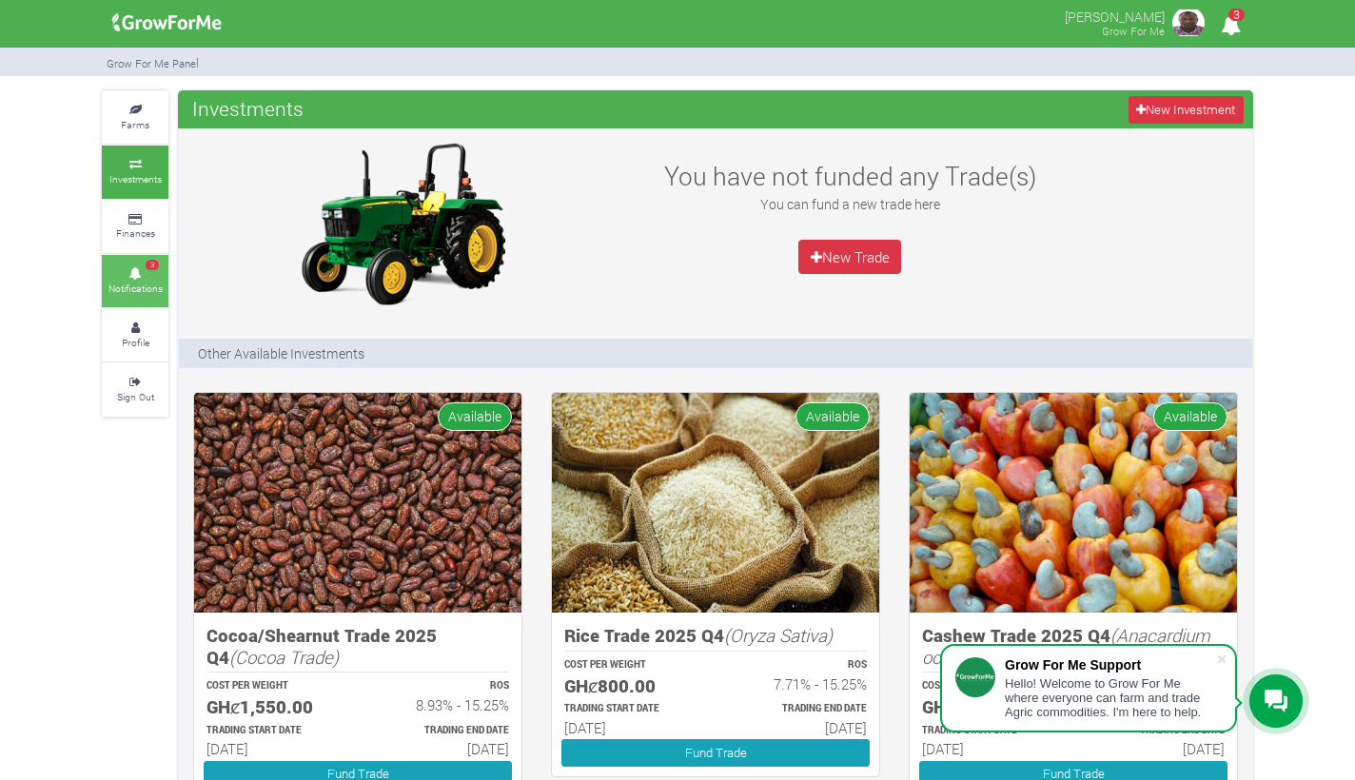
click at [158, 283] on small "Notifications" at bounding box center [135, 288] width 54 height 13
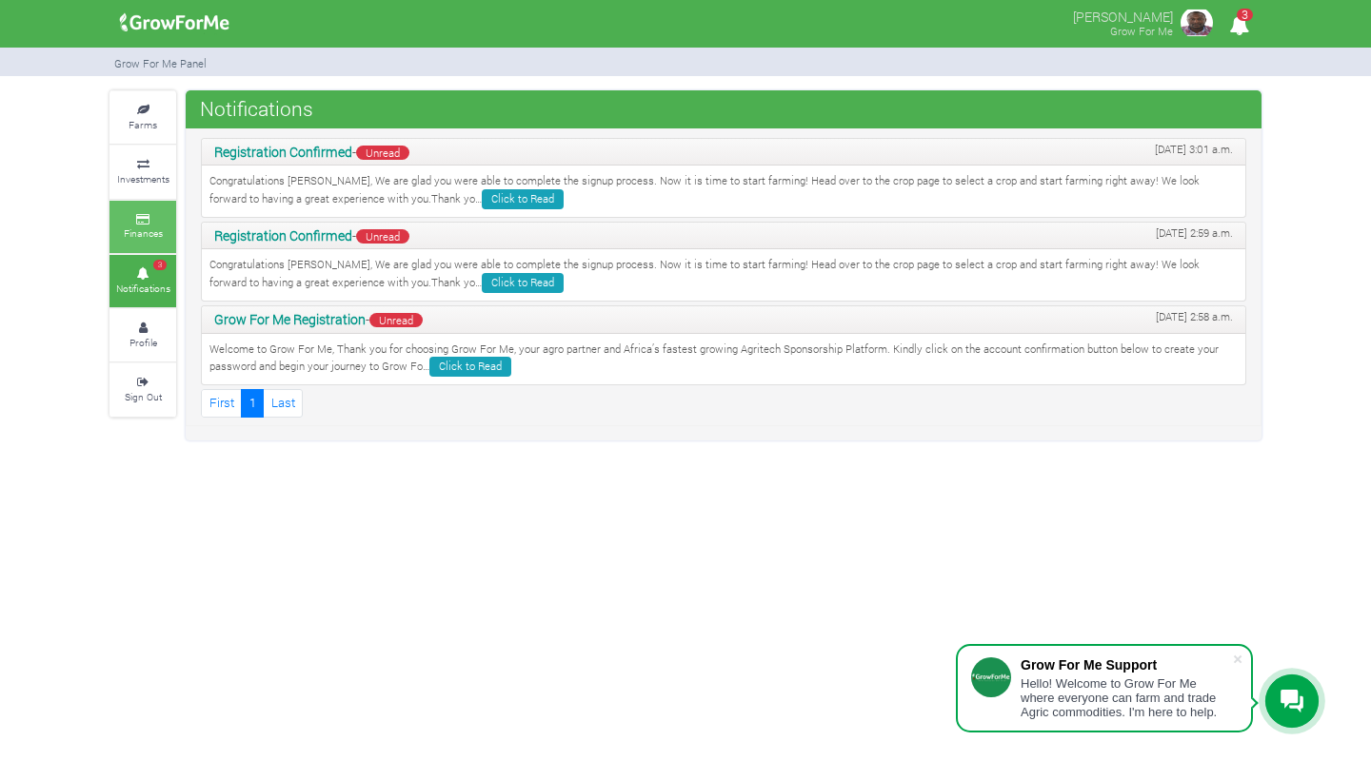
click at [143, 227] on small "Finances" at bounding box center [143, 233] width 39 height 13
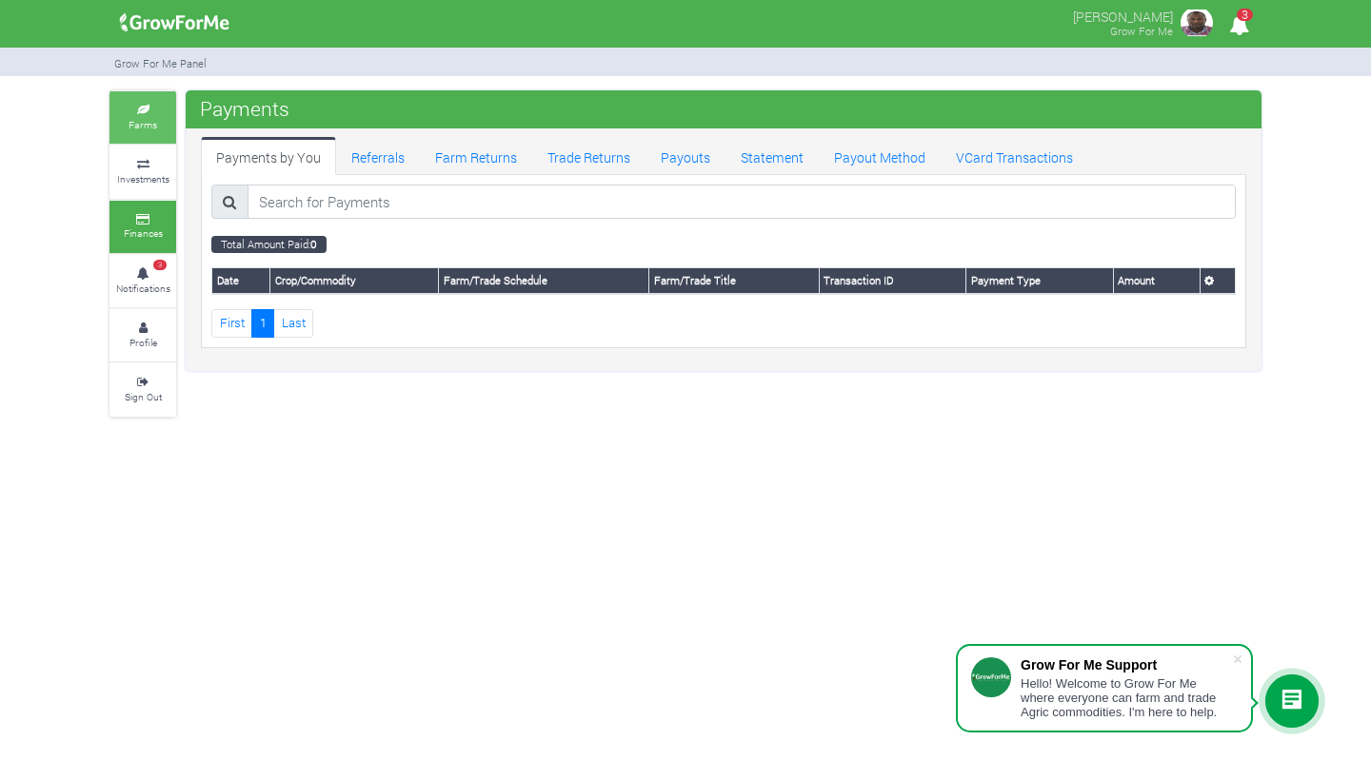
click at [149, 124] on small "Farms" at bounding box center [142, 124] width 29 height 13
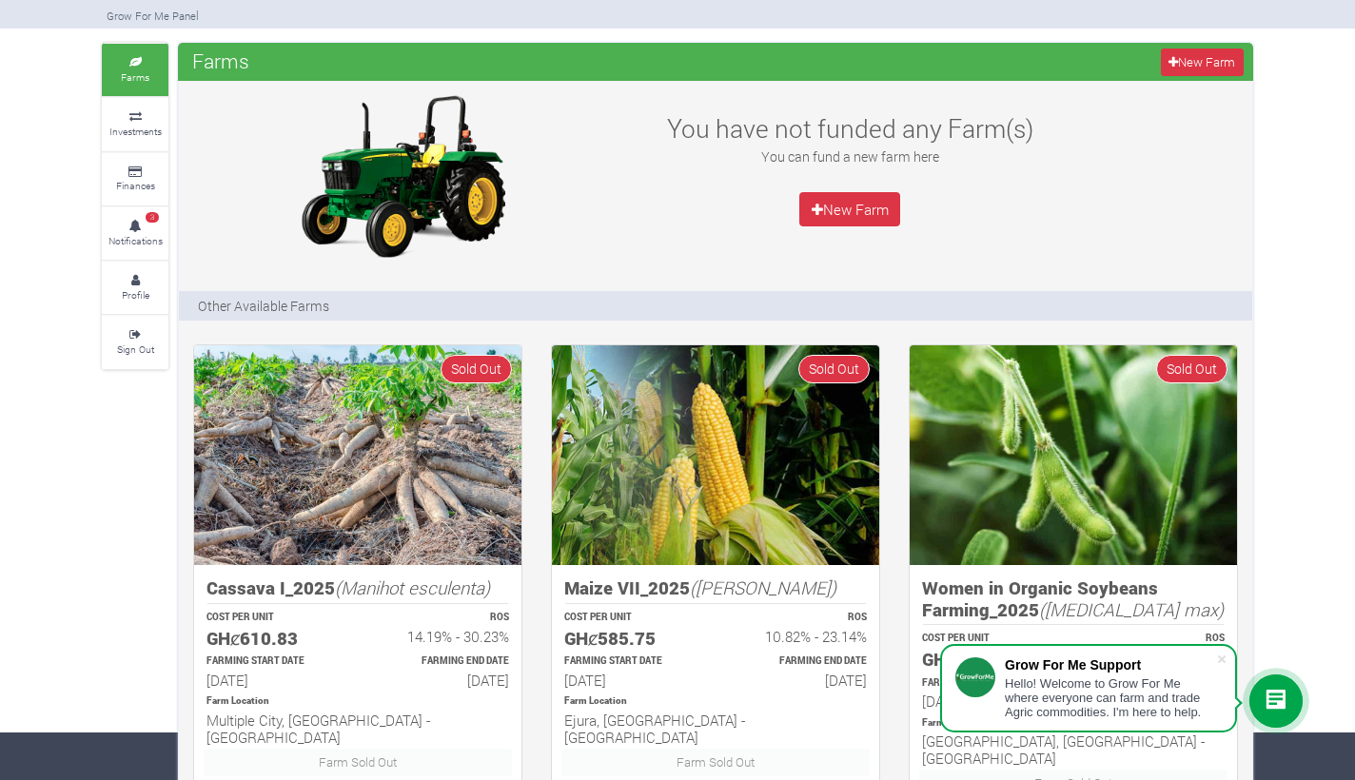
scroll to position [-4, 0]
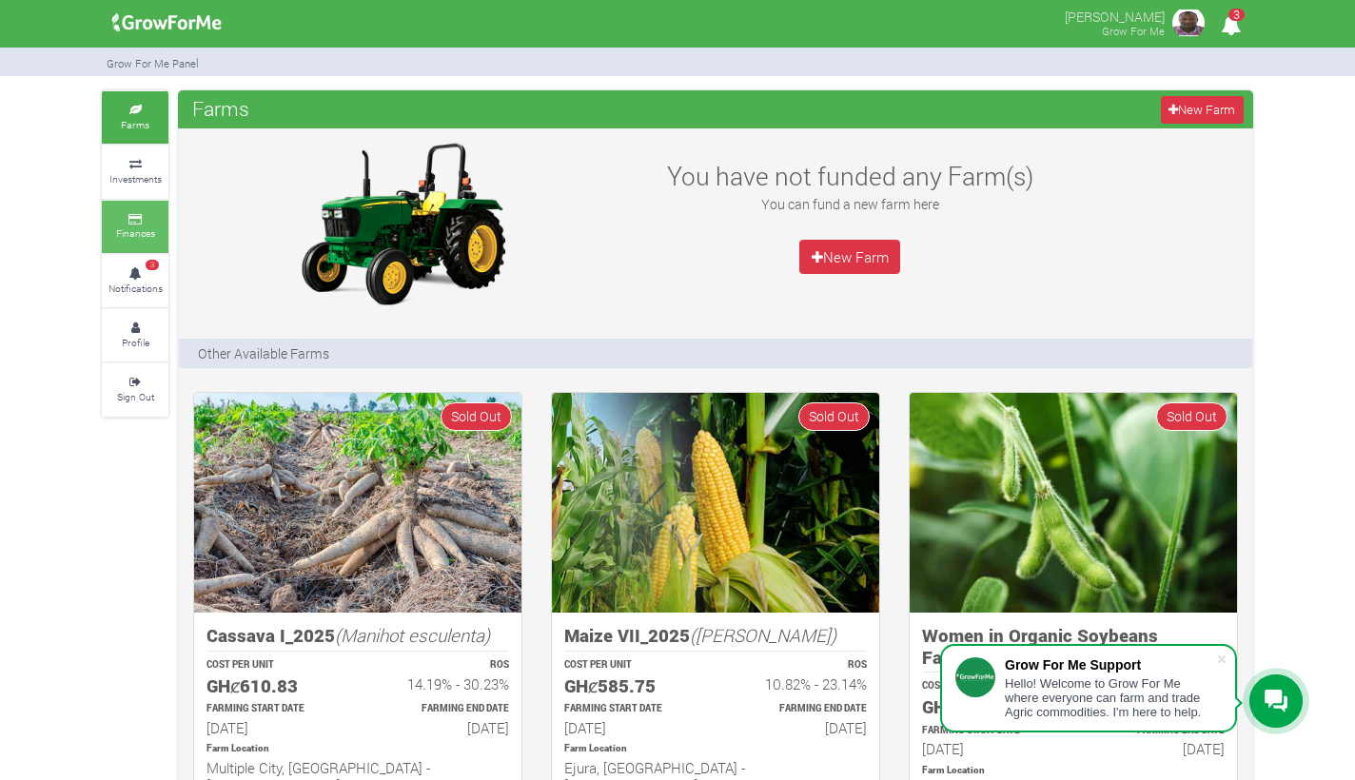
click at [152, 234] on small "Finances" at bounding box center [135, 233] width 39 height 13
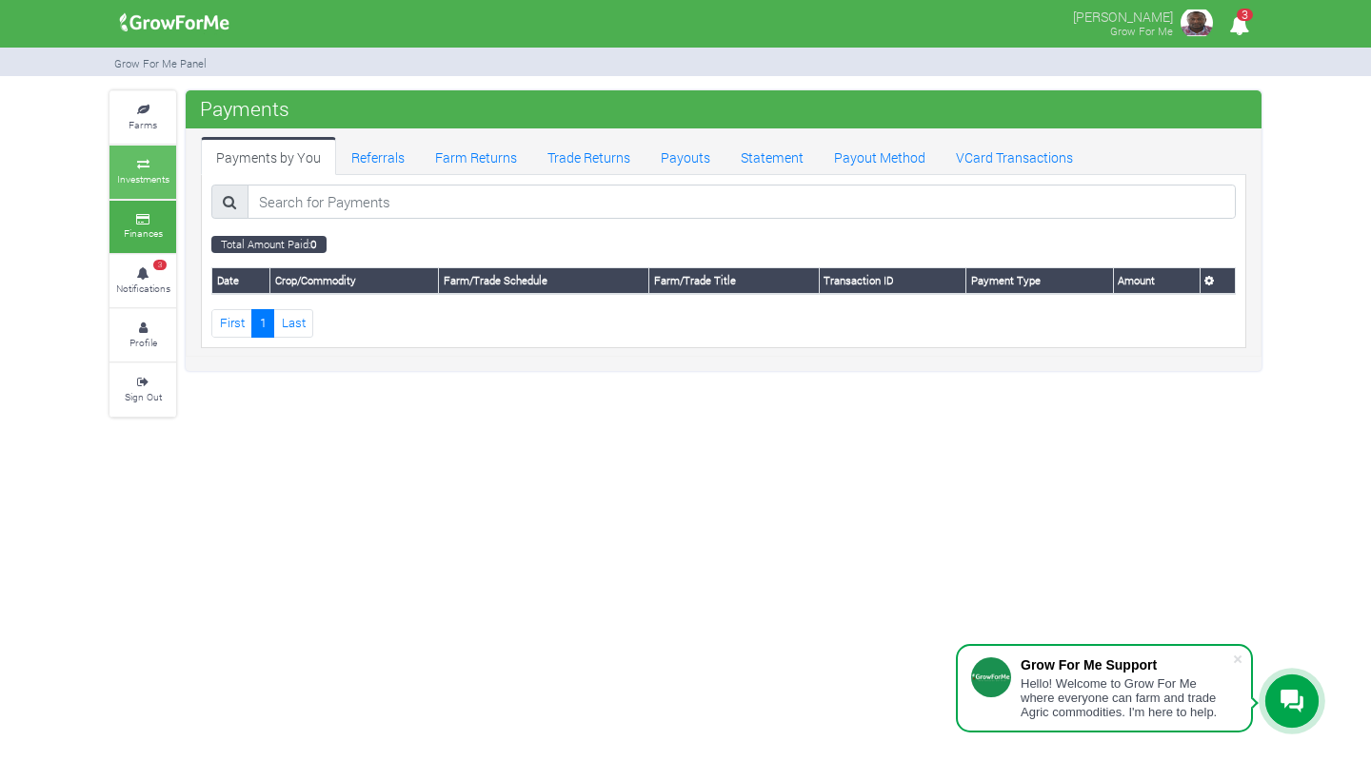
click at [143, 160] on icon at bounding box center [142, 165] width 57 height 10
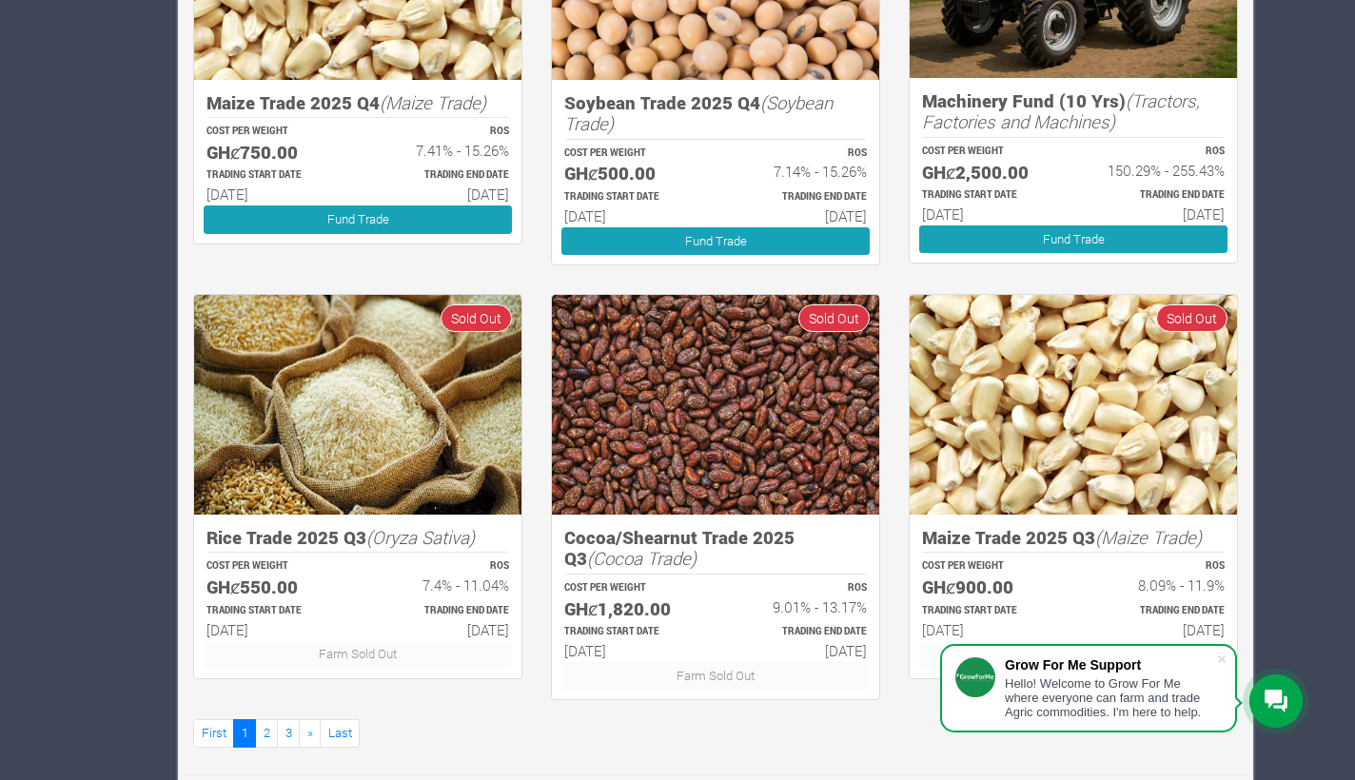
scroll to position [966, 0]
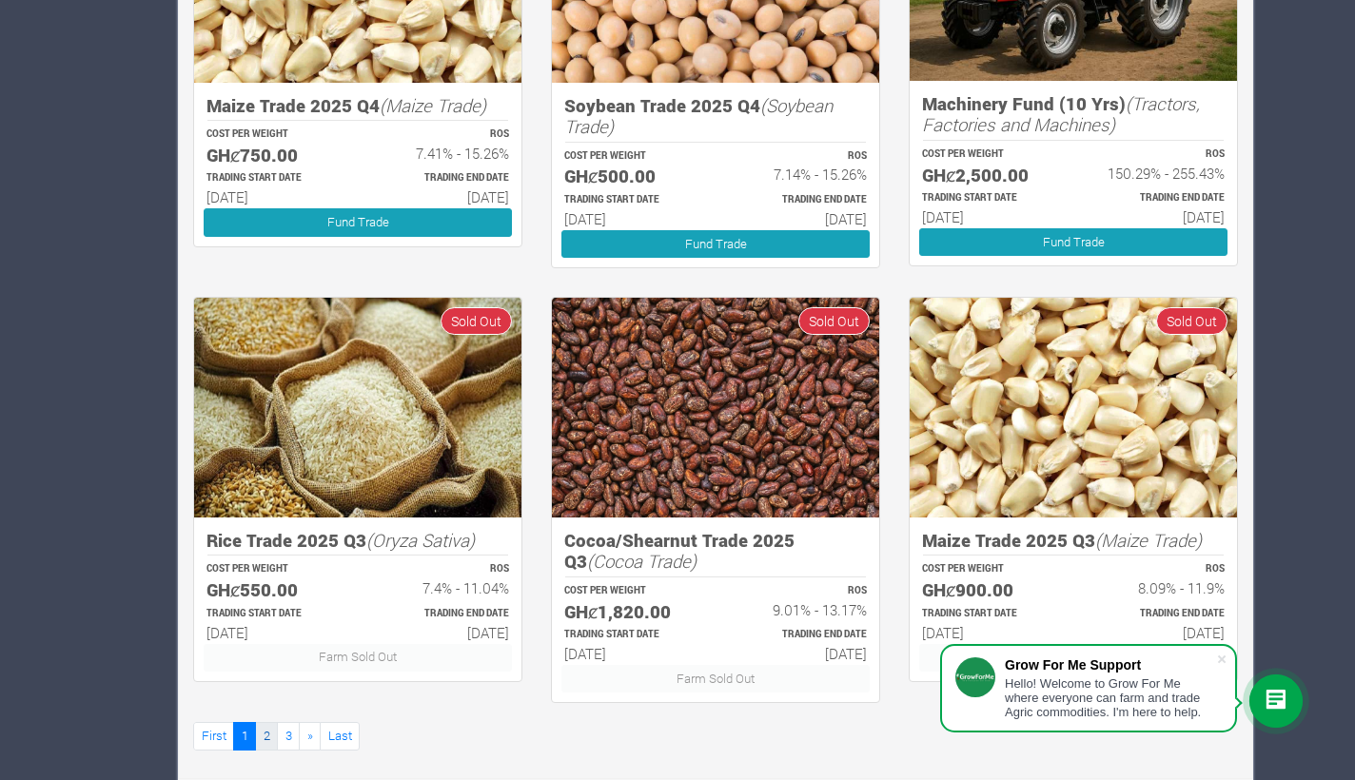
click at [264, 722] on link "2" at bounding box center [266, 736] width 23 height 28
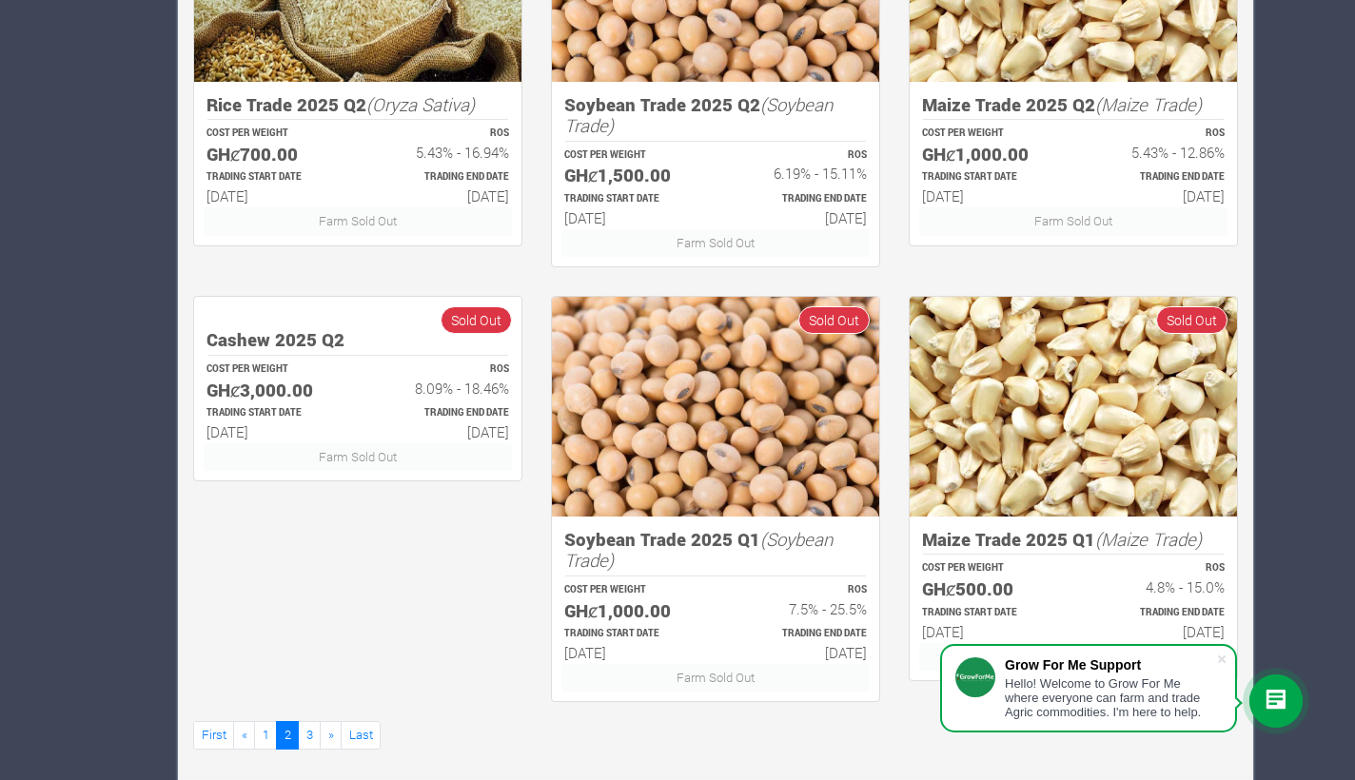
scroll to position [966, 0]
click at [207, 722] on link "First" at bounding box center [213, 736] width 41 height 28
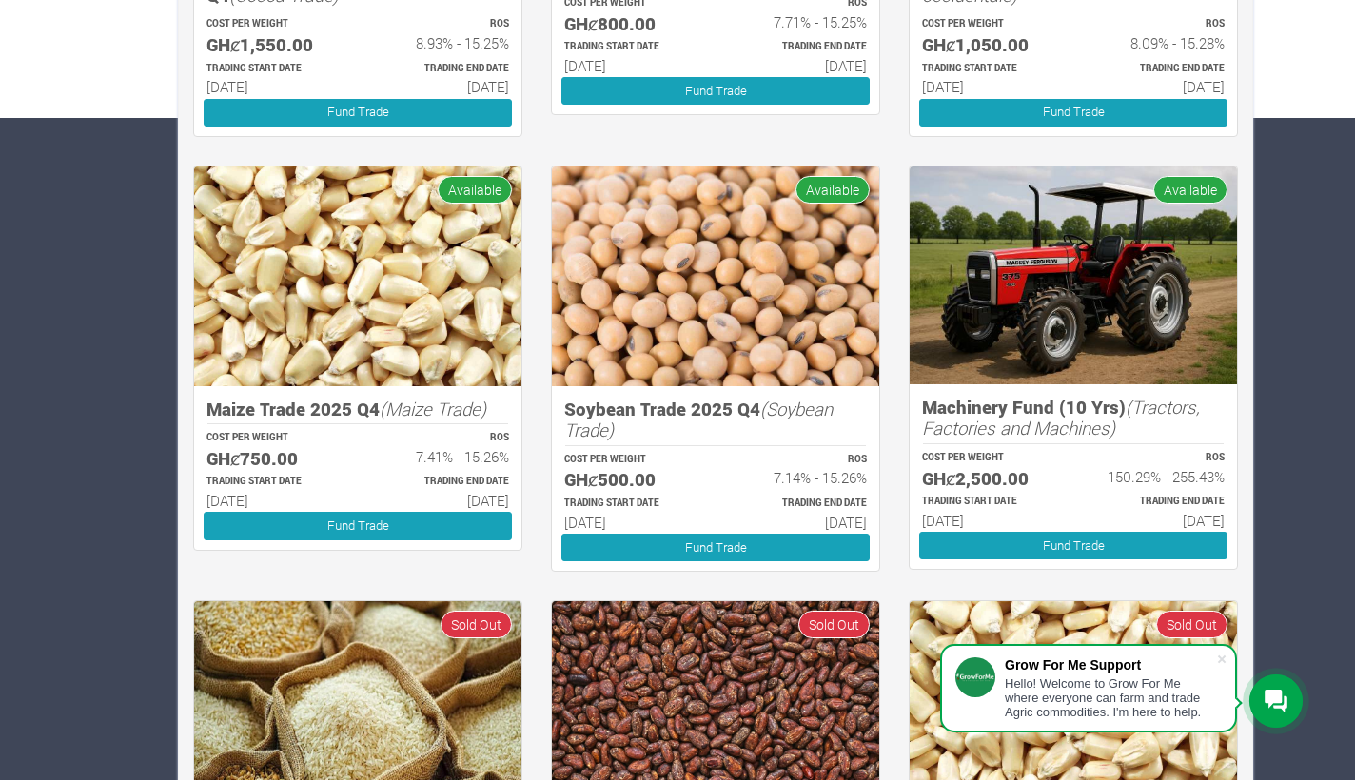
scroll to position [665, 0]
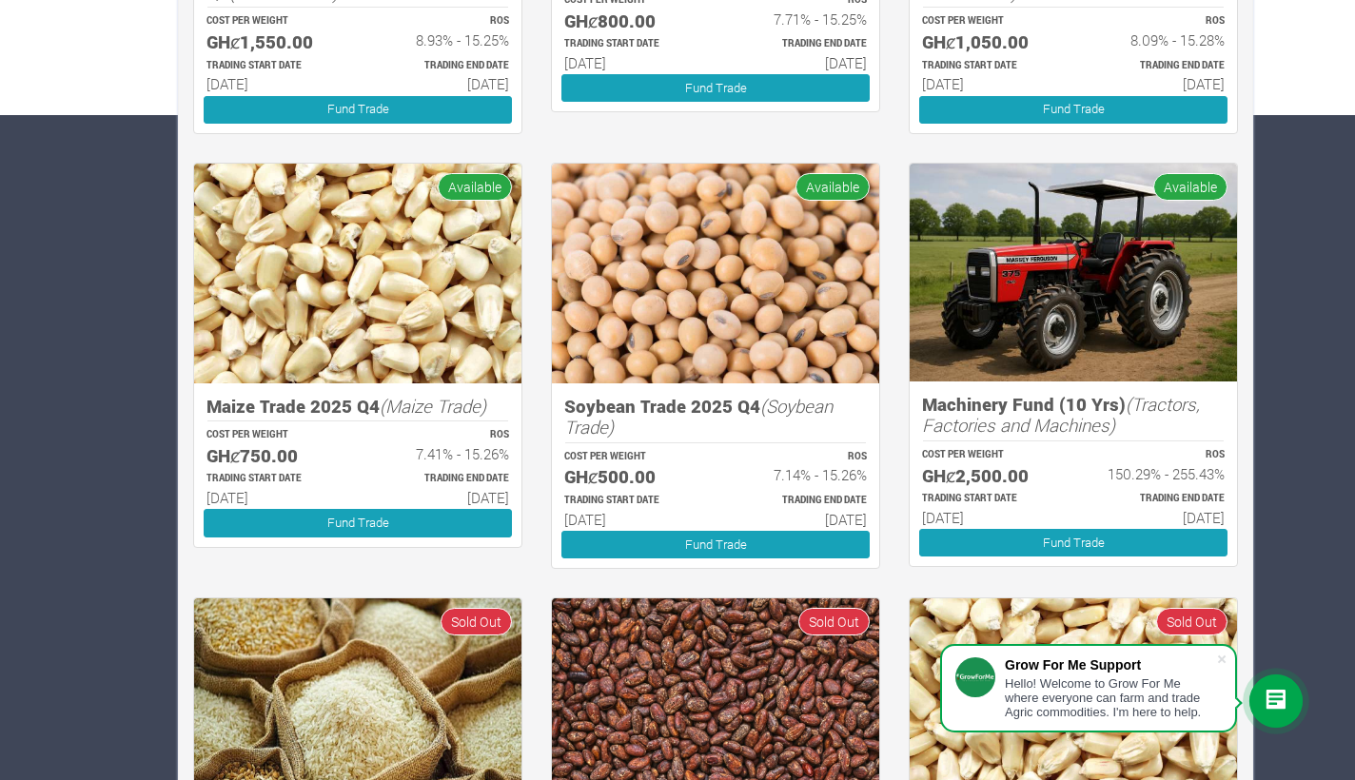
click at [1124, 326] on img at bounding box center [1073, 273] width 327 height 218
click at [1085, 539] on link "Fund Trade" at bounding box center [1073, 543] width 308 height 28
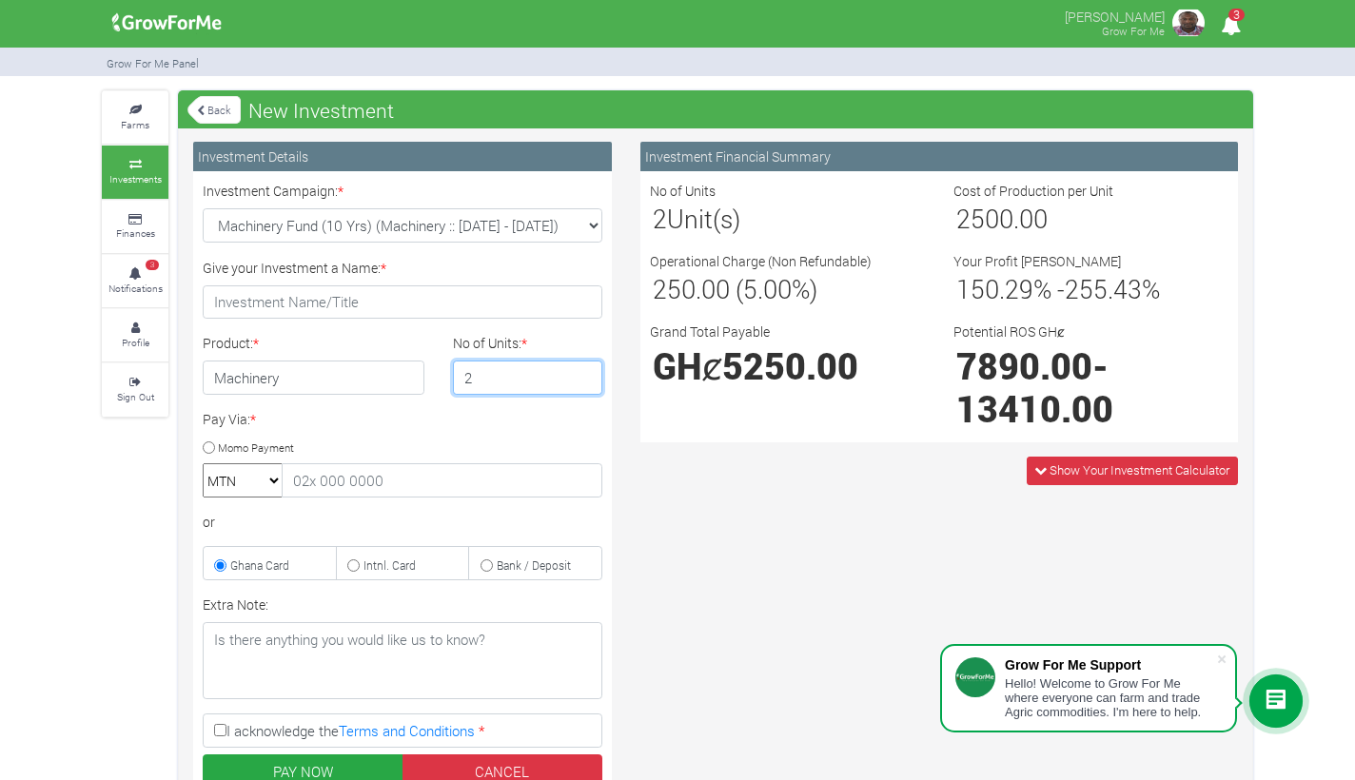
click at [582, 373] on input "2" at bounding box center [528, 378] width 150 height 34
click at [582, 373] on input "3" at bounding box center [528, 378] width 150 height 34
click at [582, 373] on input "4" at bounding box center [528, 378] width 150 height 34
click at [582, 373] on input "5" at bounding box center [528, 378] width 150 height 34
click at [582, 373] on input "6" at bounding box center [528, 378] width 150 height 34
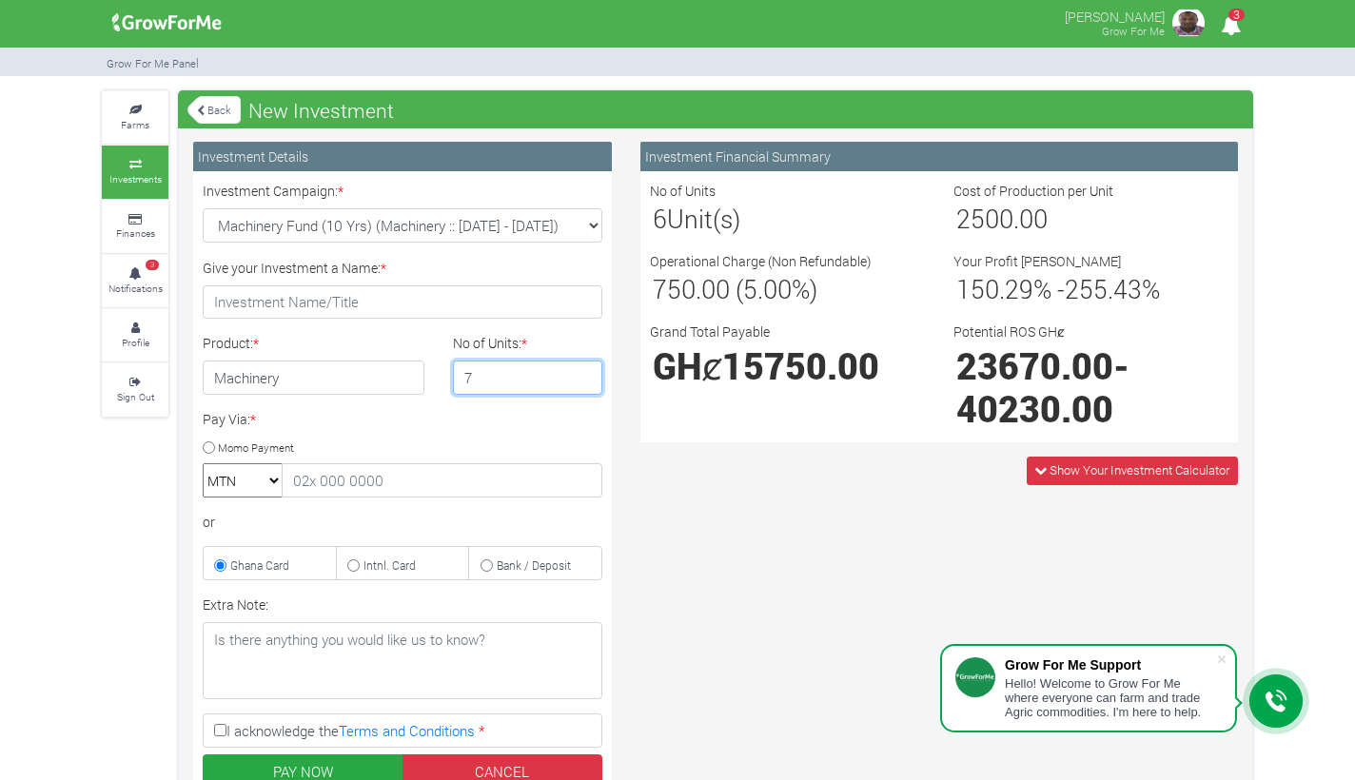
click at [582, 373] on input "7" at bounding box center [528, 378] width 150 height 34
click at [582, 373] on input "8" at bounding box center [528, 378] width 150 height 34
click at [582, 373] on input "9" at bounding box center [528, 378] width 150 height 34
click at [582, 373] on input "10" at bounding box center [528, 378] width 150 height 34
click at [582, 373] on input "11" at bounding box center [528, 378] width 150 height 34
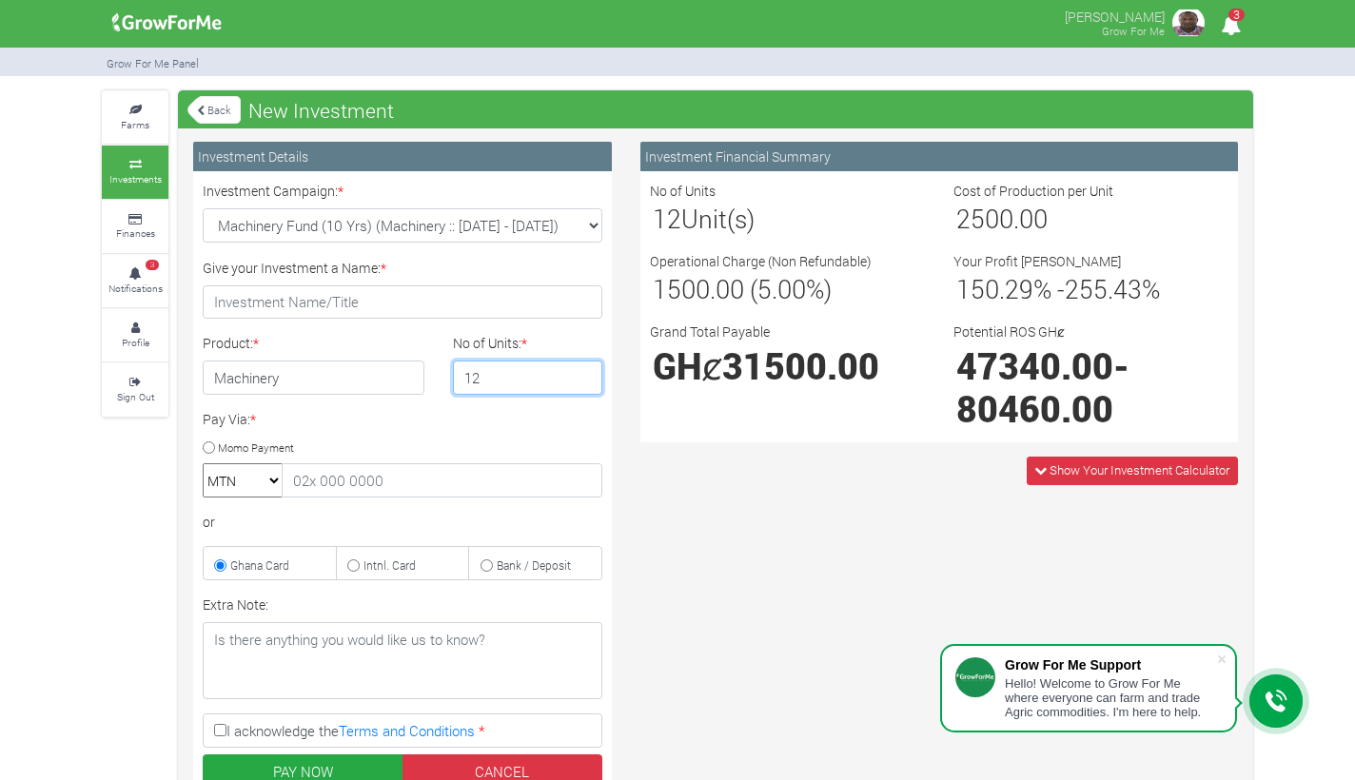
click at [582, 373] on input "12" at bounding box center [528, 378] width 150 height 34
click at [582, 373] on input "13" at bounding box center [528, 378] width 150 height 34
click at [582, 373] on input "14" at bounding box center [528, 378] width 150 height 34
click at [582, 373] on input "15" at bounding box center [528, 378] width 150 height 34
click at [582, 373] on input "16" at bounding box center [528, 378] width 150 height 34
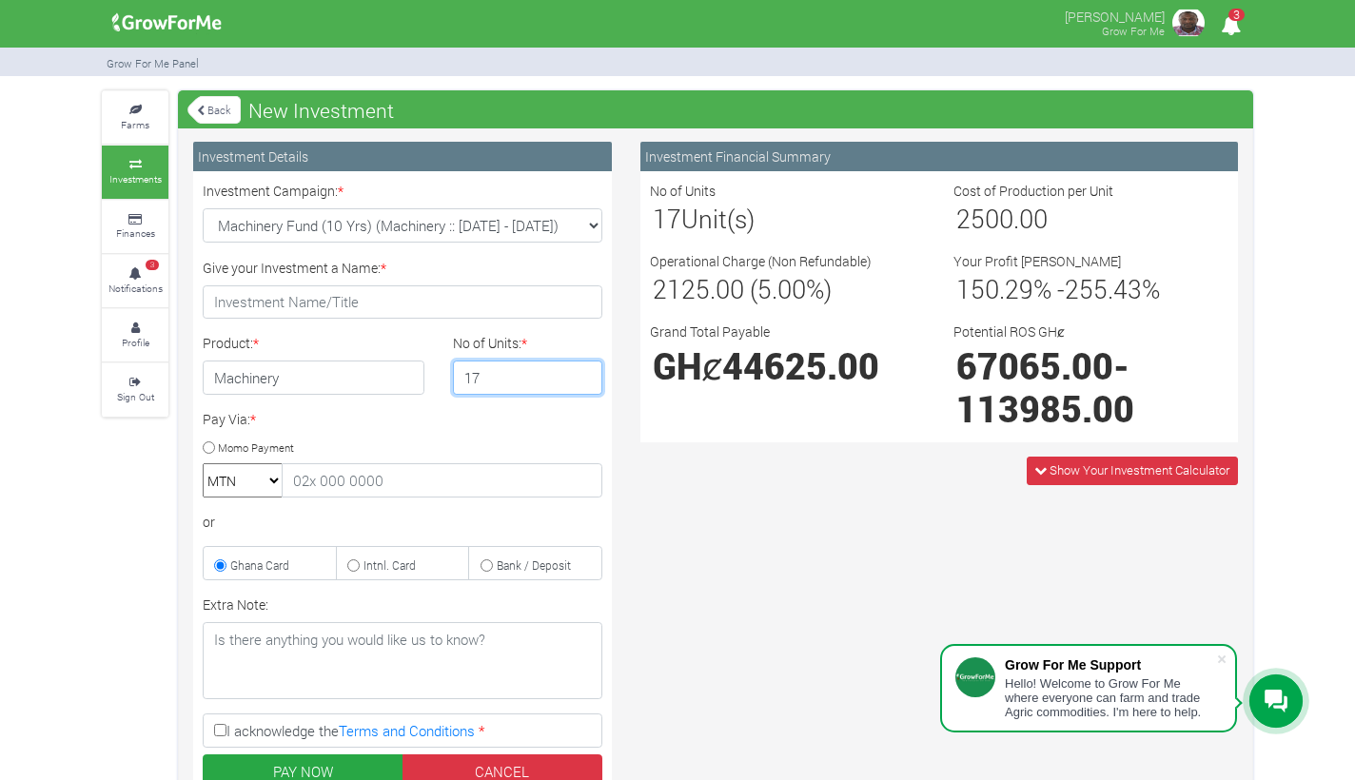
click at [582, 373] on input "17" at bounding box center [528, 378] width 150 height 34
click at [582, 373] on input "18" at bounding box center [528, 378] width 150 height 34
click at [582, 373] on input "19" at bounding box center [528, 378] width 150 height 34
click at [582, 373] on input "20" at bounding box center [528, 378] width 150 height 34
click at [582, 373] on input "21" at bounding box center [528, 378] width 150 height 34
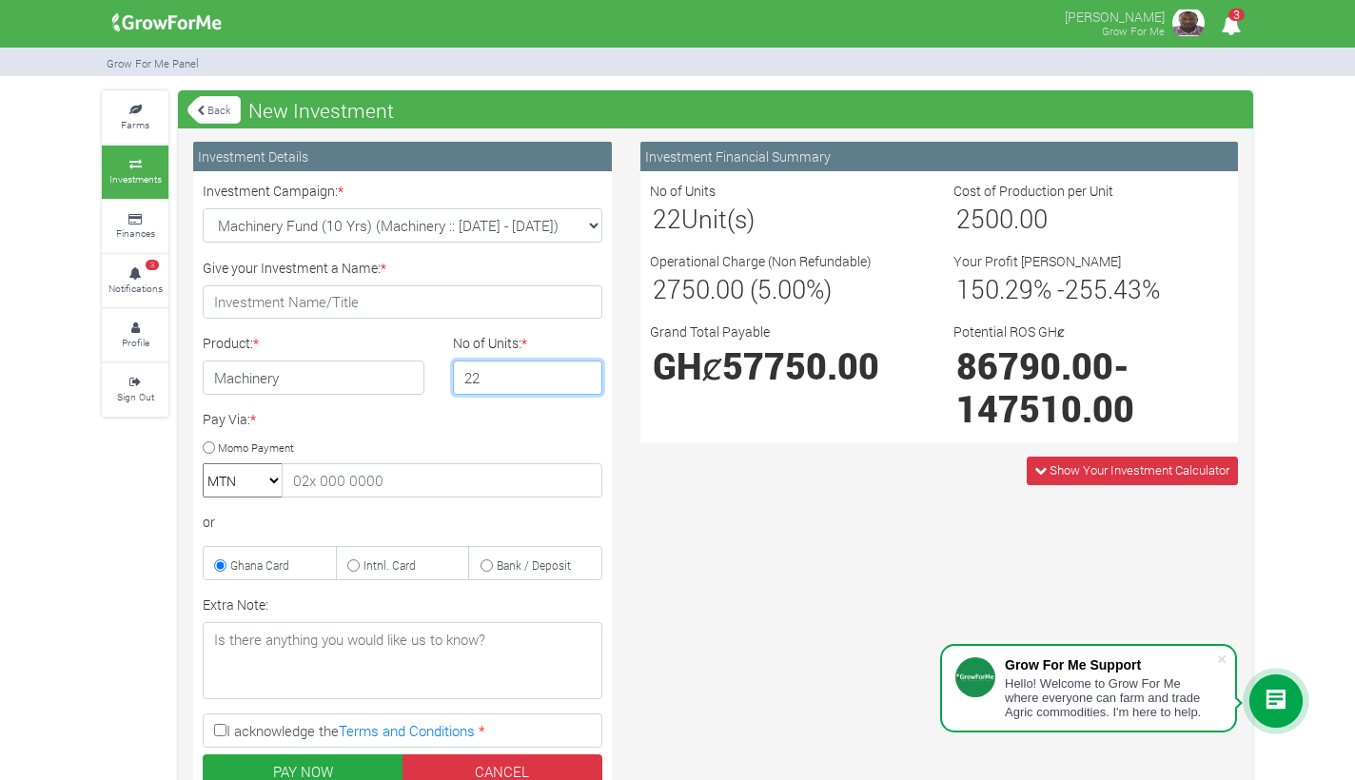
click at [582, 373] on input "22" at bounding box center [528, 378] width 150 height 34
click at [582, 373] on input "23" at bounding box center [528, 378] width 150 height 34
click at [582, 373] on input "24" at bounding box center [528, 378] width 150 height 34
click at [582, 373] on input "25" at bounding box center [528, 378] width 150 height 34
click at [582, 373] on input "26" at bounding box center [528, 378] width 150 height 34
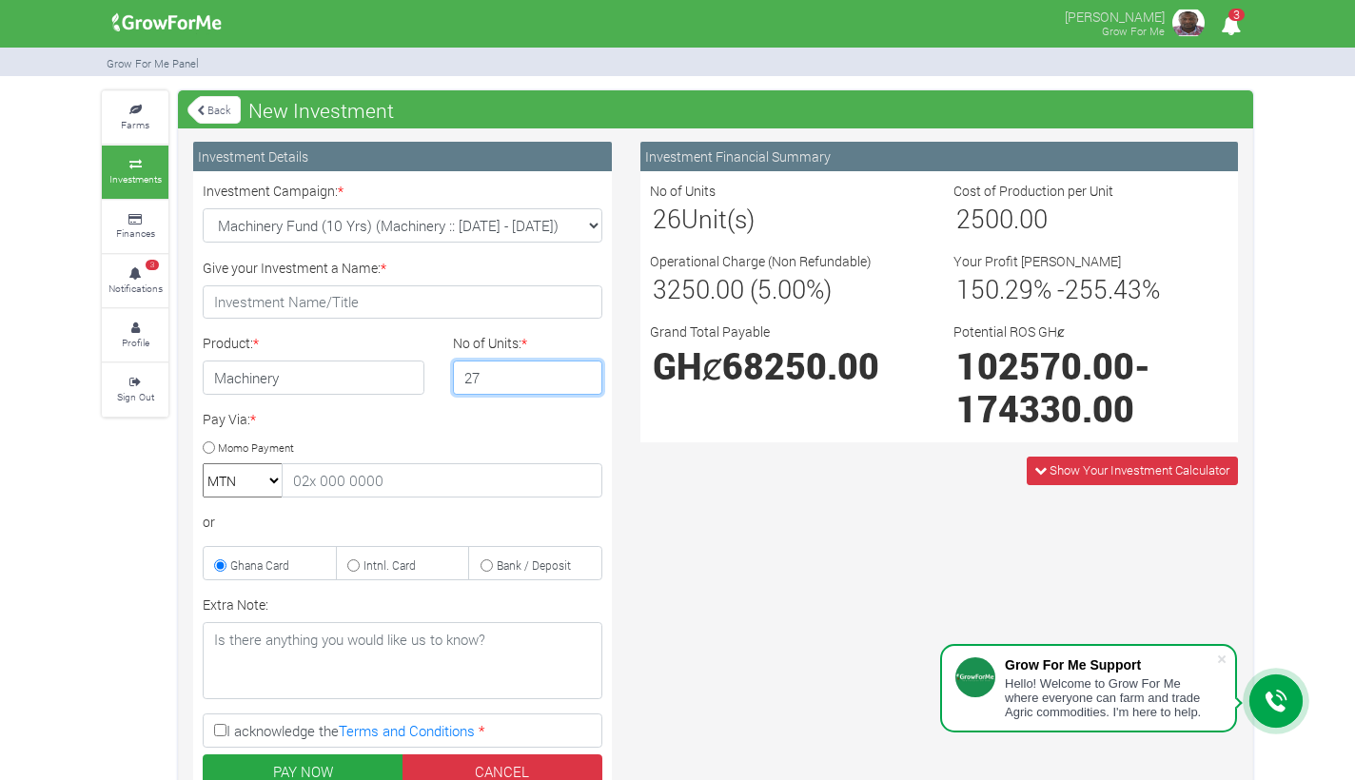
click at [582, 373] on input "27" at bounding box center [528, 378] width 150 height 34
click at [582, 373] on input "28" at bounding box center [528, 378] width 150 height 34
click at [582, 373] on input "29" at bounding box center [528, 378] width 150 height 34
click at [582, 373] on input "30" at bounding box center [528, 378] width 150 height 34
click at [582, 373] on input "31" at bounding box center [528, 378] width 150 height 34
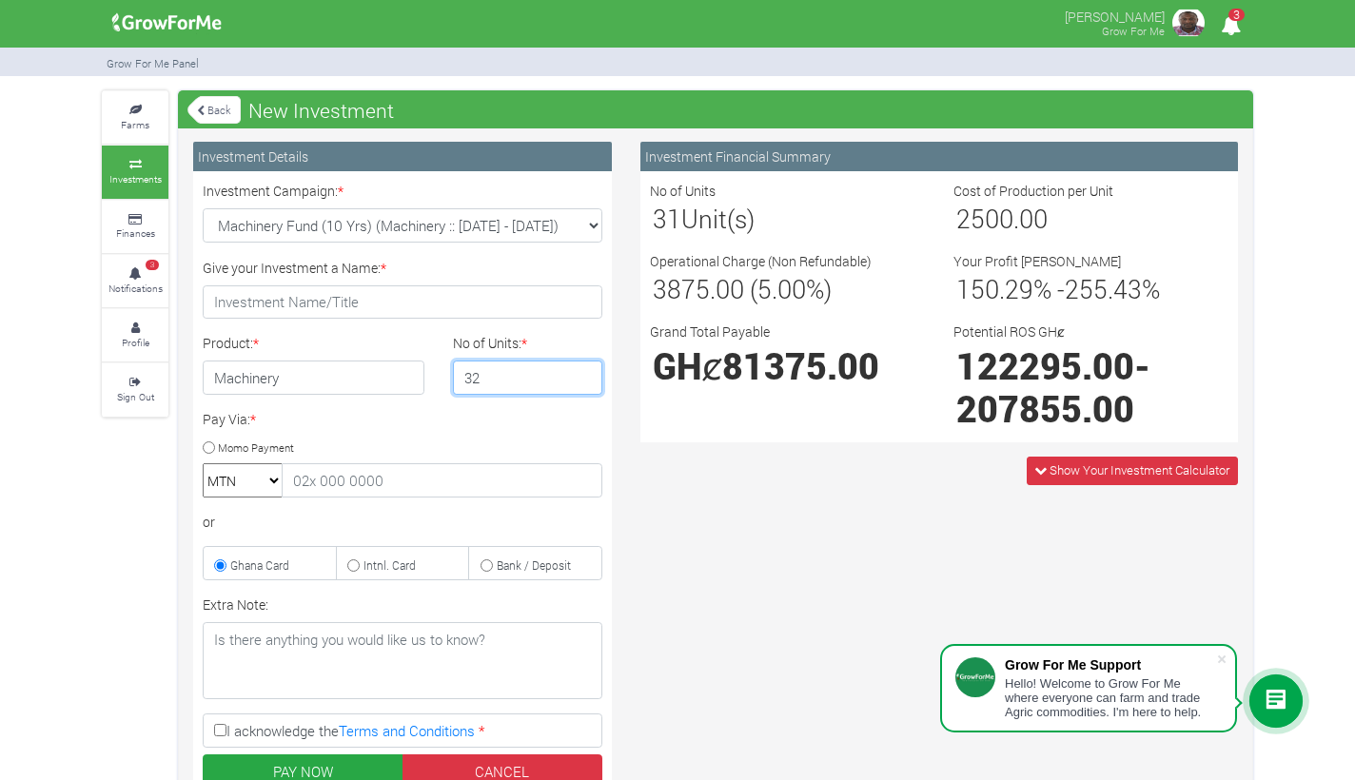
click at [582, 373] on input "32" at bounding box center [528, 378] width 150 height 34
click at [582, 373] on input "33" at bounding box center [528, 378] width 150 height 34
click at [582, 373] on input "34" at bounding box center [528, 378] width 150 height 34
click at [582, 373] on input "35" at bounding box center [528, 378] width 150 height 34
click at [582, 373] on input "36" at bounding box center [528, 378] width 150 height 34
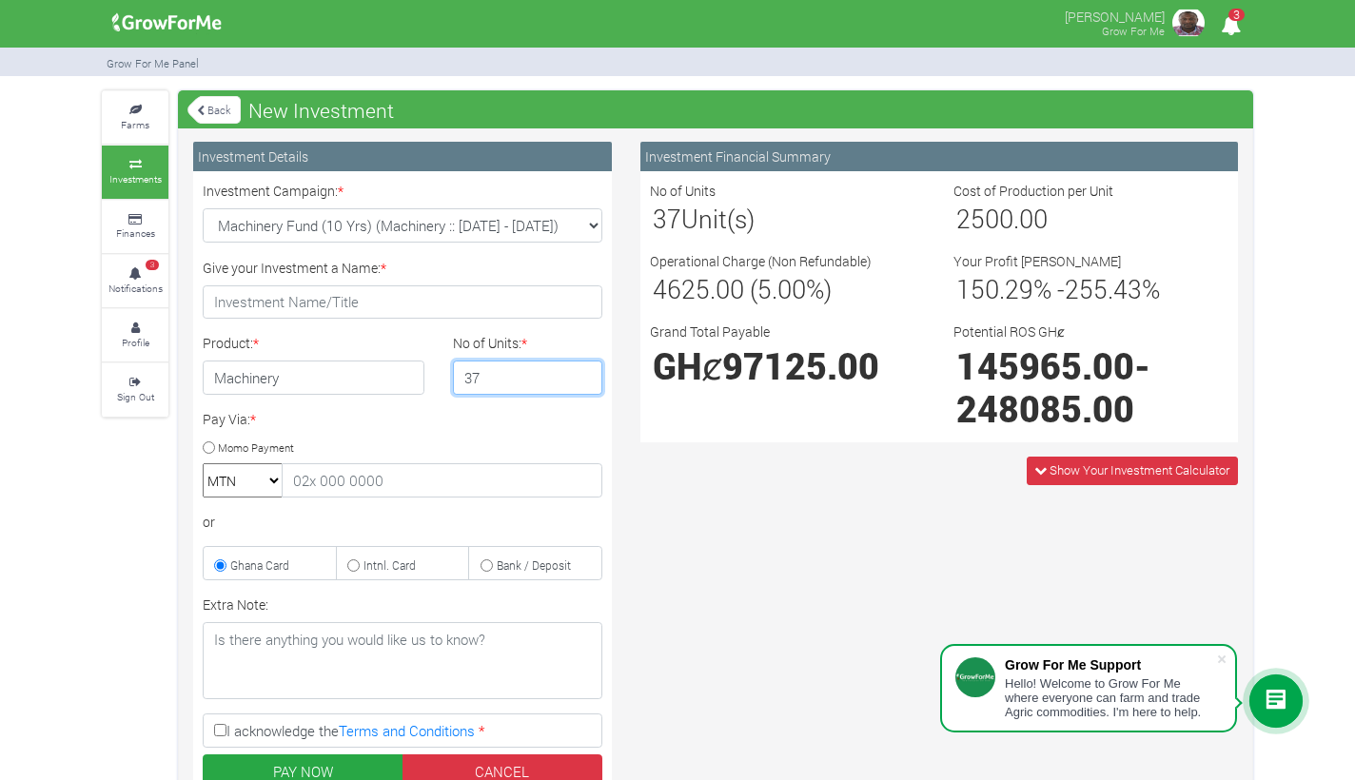
click at [582, 373] on input "37" at bounding box center [528, 378] width 150 height 34
click at [582, 373] on input "38" at bounding box center [528, 378] width 150 height 34
click at [582, 373] on input "39" at bounding box center [528, 378] width 150 height 34
type input "37"
